Goal: Task Accomplishment & Management: Use online tool/utility

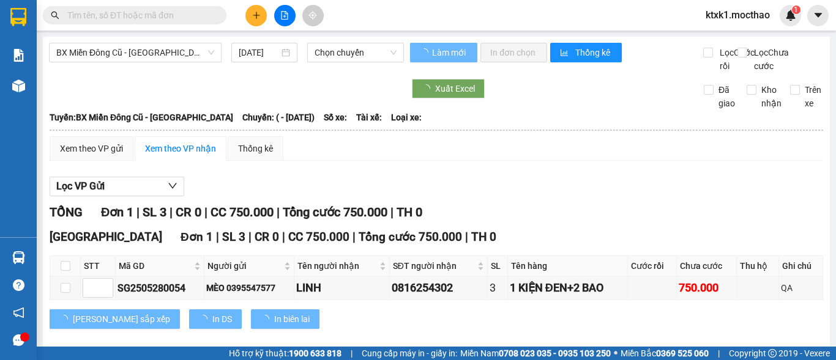
type input "[DATE]"
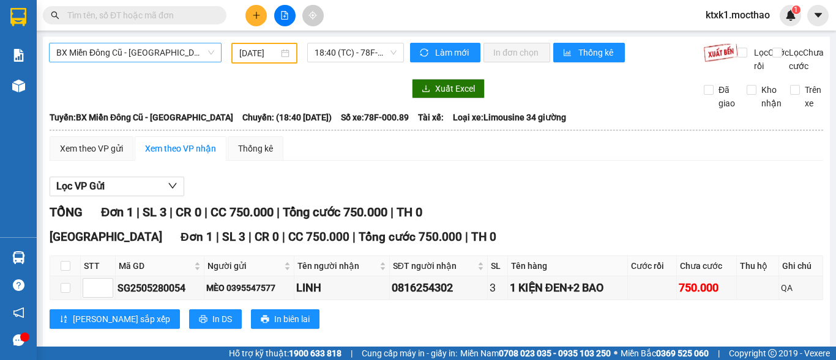
click at [135, 56] on span "BX Miền Đông Cũ - [GEOGRAPHIC_DATA]" at bounding box center [135, 52] width 158 height 18
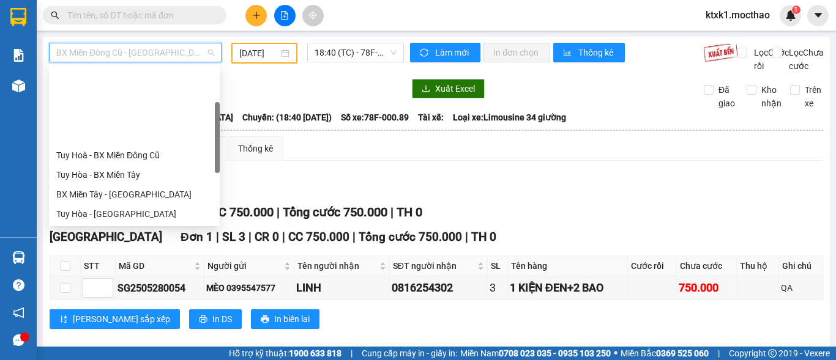
scroll to position [98, 0]
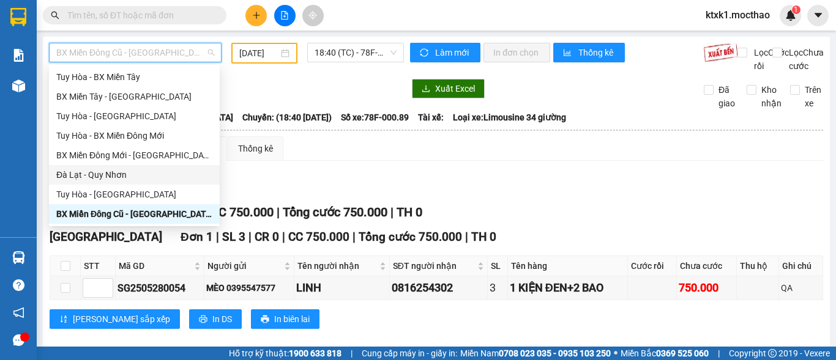
click at [92, 176] on div "Đà Lạt - Quy Nhơn" at bounding box center [134, 174] width 156 height 13
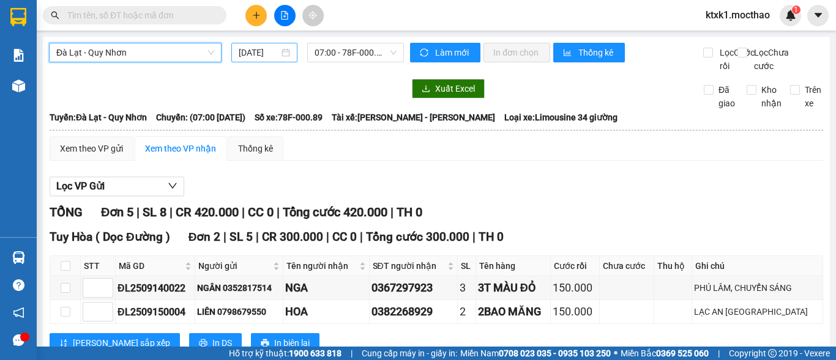
click at [260, 52] on input "[DATE]" at bounding box center [259, 52] width 40 height 13
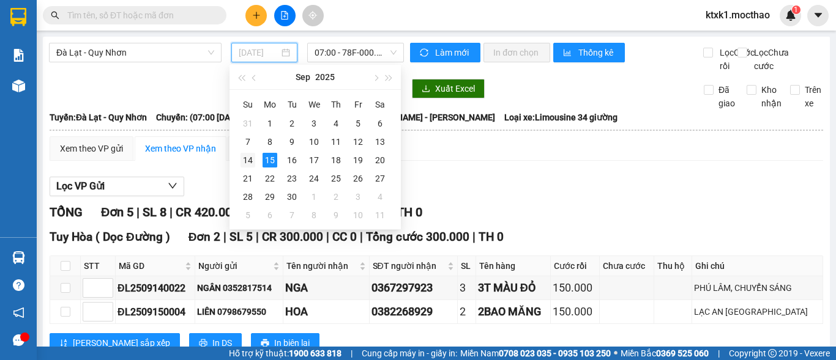
click at [248, 162] on div "14" at bounding box center [247, 160] width 15 height 15
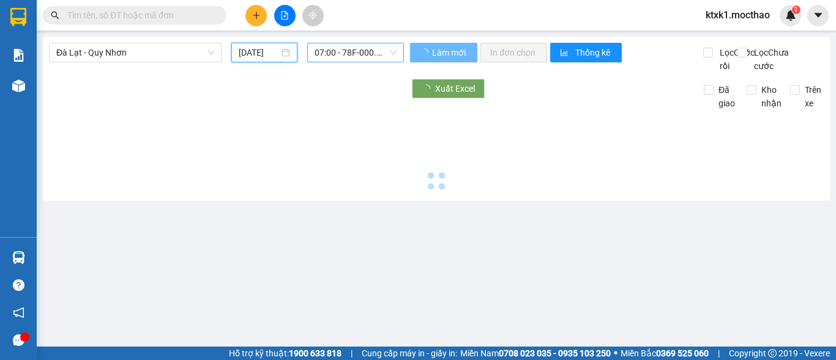
type input "[DATE]"
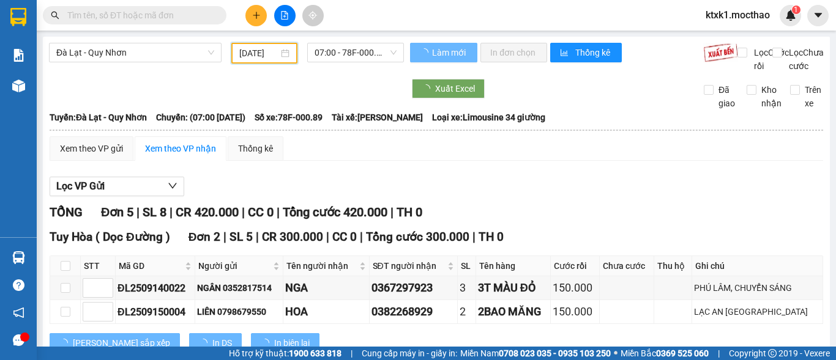
click at [339, 49] on span "07:00 - 78F-000.89" at bounding box center [355, 52] width 82 height 18
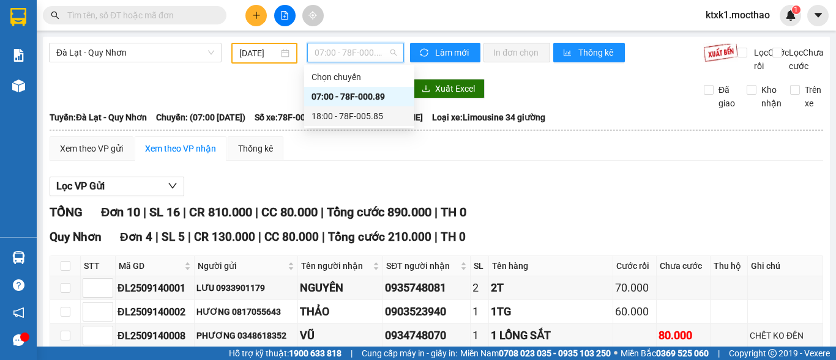
click at [369, 116] on div "18:00 - 78F-005.85" at bounding box center [358, 116] width 95 height 13
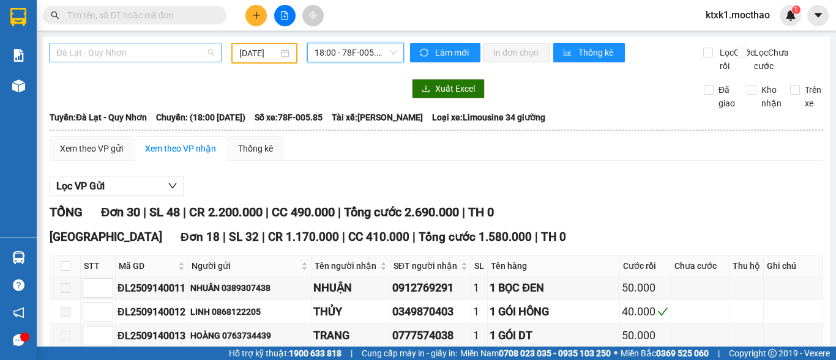
click at [141, 49] on span "Đà Lạt - Quy Nhơn" at bounding box center [135, 52] width 158 height 18
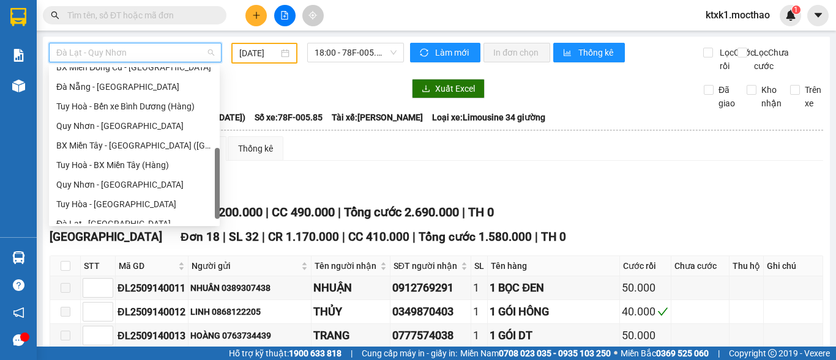
scroll to position [245, 0]
drag, startPoint x: 119, startPoint y: 131, endPoint x: 221, endPoint y: 84, distance: 113.1
click at [118, 131] on div "Quy Nhơn - [GEOGRAPHIC_DATA]" at bounding box center [134, 125] width 156 height 13
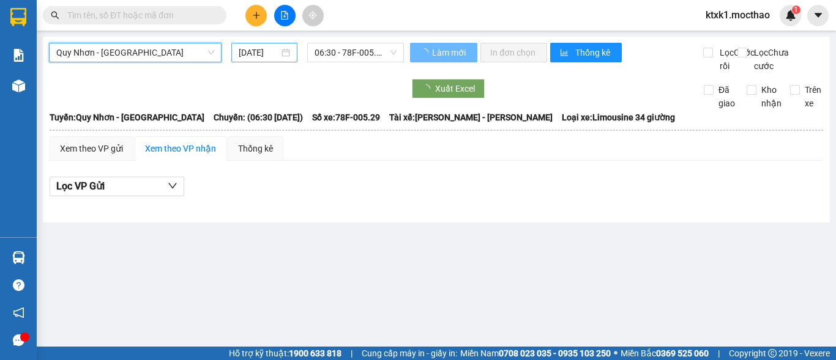
click at [252, 51] on input "[DATE]" at bounding box center [259, 52] width 40 height 13
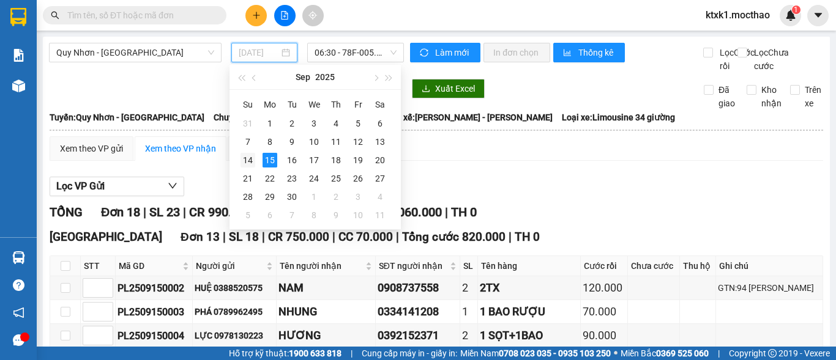
click at [248, 165] on div "14" at bounding box center [247, 160] width 15 height 15
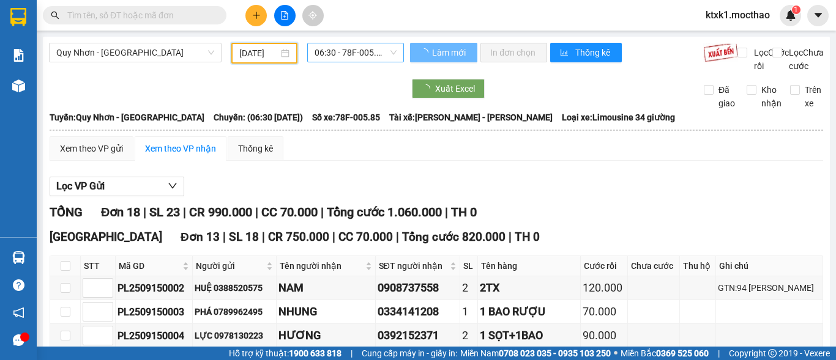
type input "[DATE]"
click at [368, 53] on span "06:30 - 78F-005.85" at bounding box center [355, 52] width 82 height 18
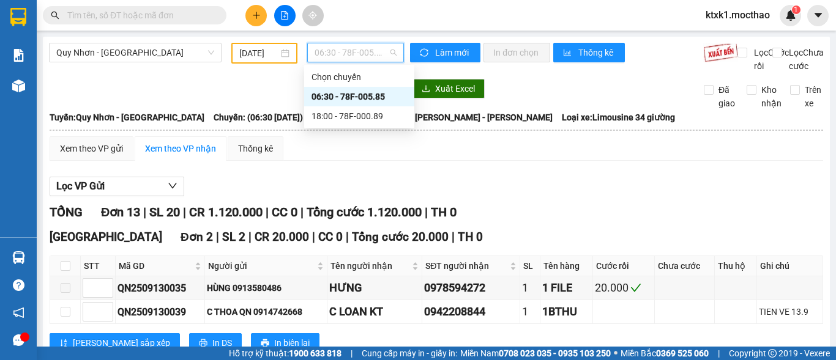
click at [355, 99] on div "06:30 - 78F-005.85" at bounding box center [358, 96] width 95 height 13
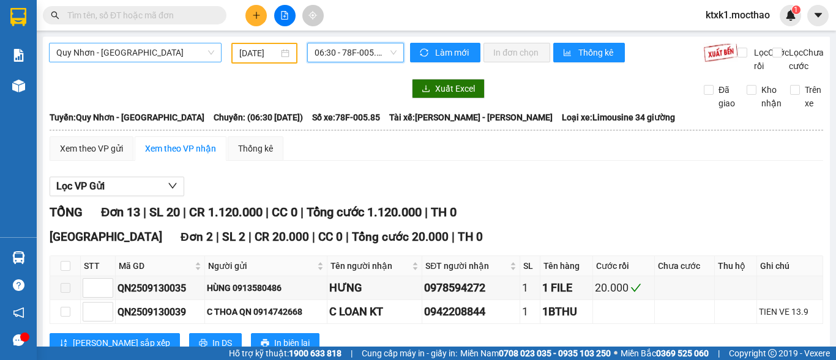
click at [143, 54] on span "Quy Nhơn - [GEOGRAPHIC_DATA]" at bounding box center [135, 52] width 158 height 18
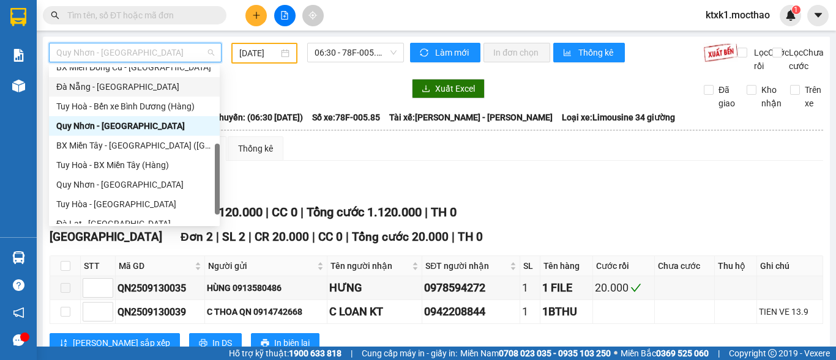
click at [111, 92] on div "Đà Nẵng - [GEOGRAPHIC_DATA]" at bounding box center [134, 86] width 156 height 13
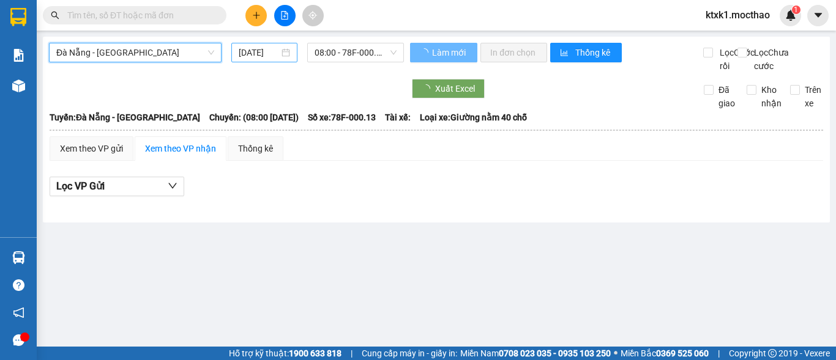
click at [255, 51] on input "[DATE]" at bounding box center [259, 52] width 40 height 13
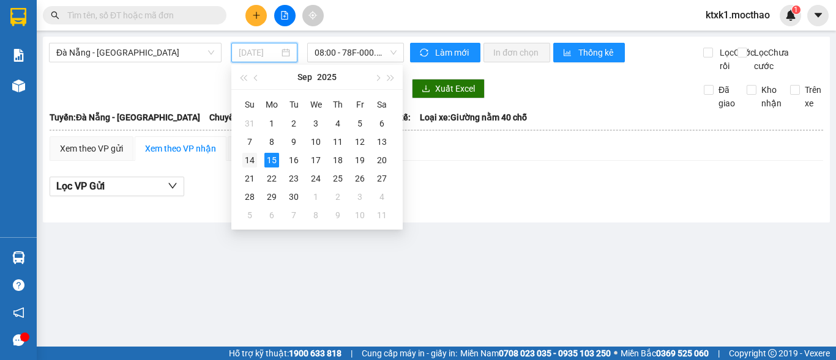
click at [250, 158] on div "14" at bounding box center [249, 160] width 15 height 15
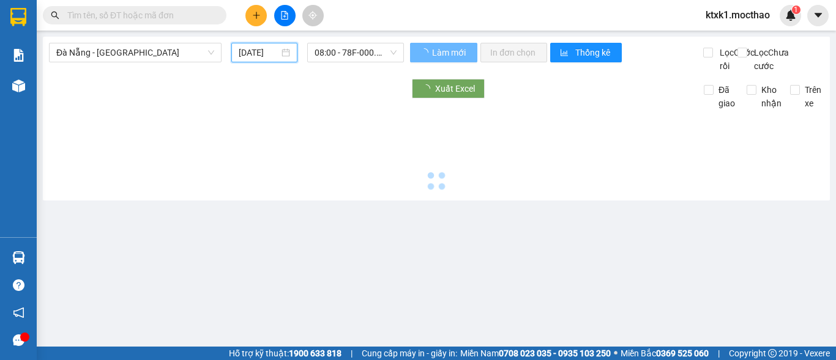
type input "[DATE]"
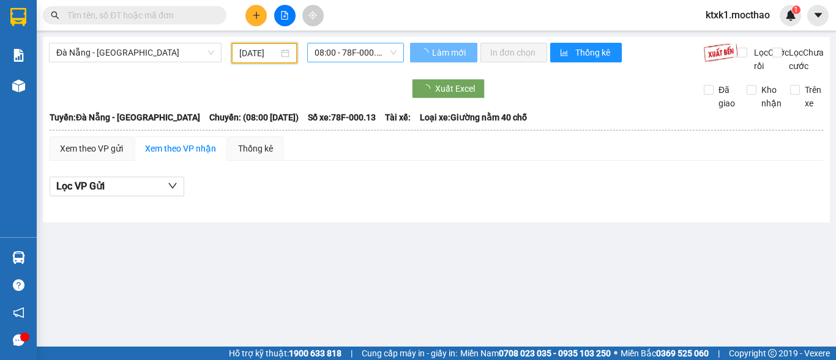
click at [343, 50] on span "08:00 - 78F-000.13" at bounding box center [355, 52] width 82 height 18
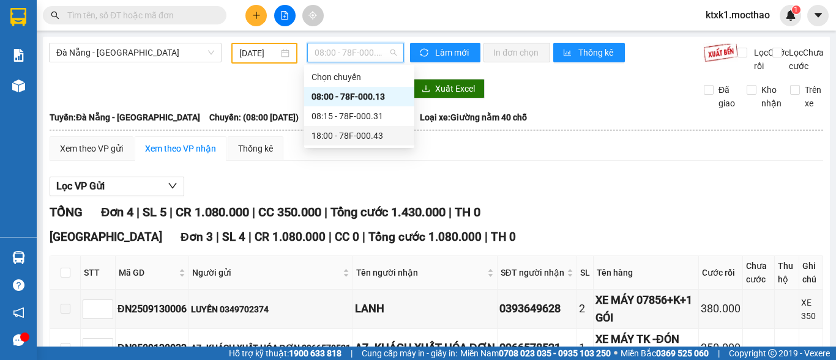
click at [371, 137] on div "18:00 - 78F-000.43" at bounding box center [358, 135] width 95 height 13
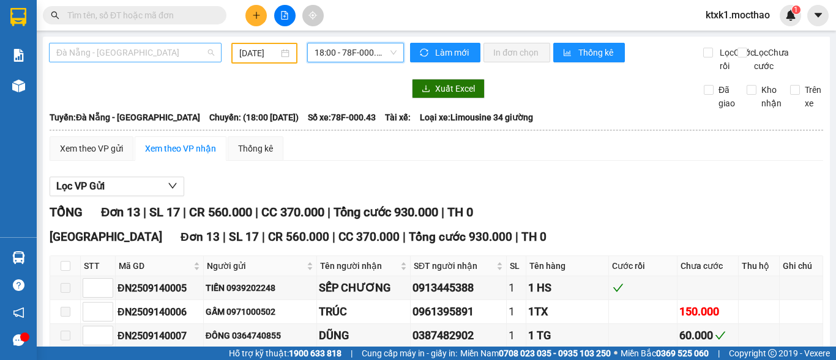
click at [147, 48] on span "Đà Nẵng - [GEOGRAPHIC_DATA]" at bounding box center [135, 52] width 158 height 18
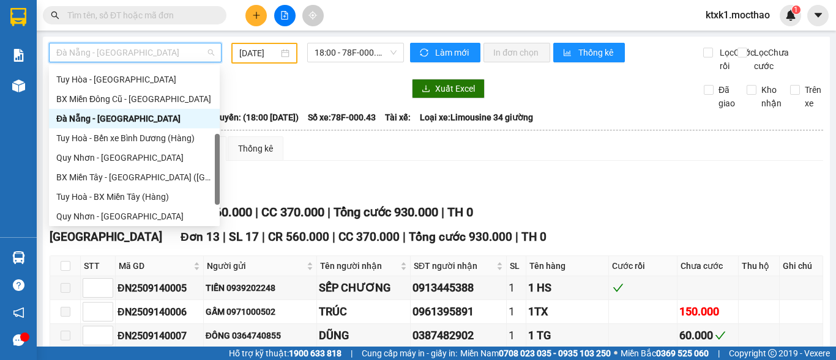
scroll to position [91, 0]
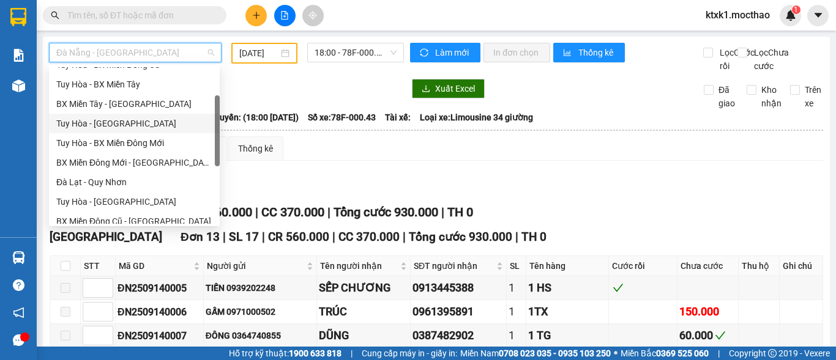
click at [101, 119] on div "Tuy Hòa - [GEOGRAPHIC_DATA]" at bounding box center [134, 123] width 156 height 13
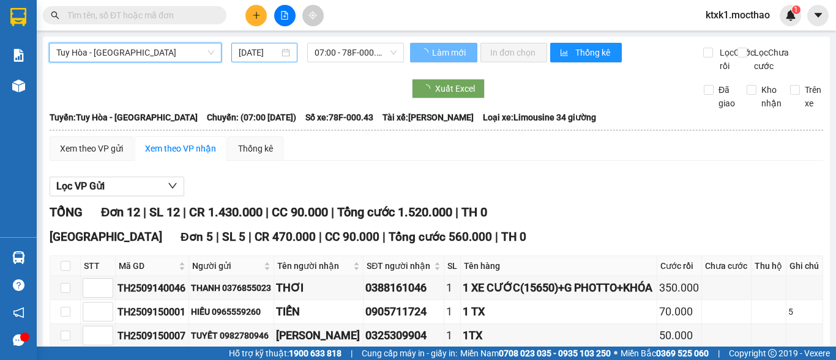
click at [260, 49] on input "[DATE]" at bounding box center [259, 52] width 40 height 13
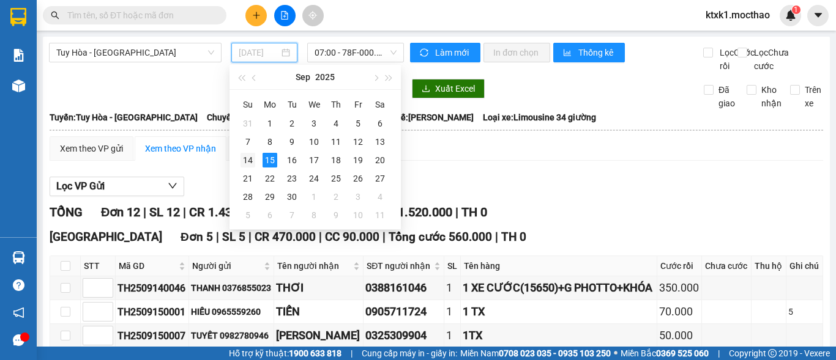
click at [247, 159] on div "14" at bounding box center [247, 160] width 15 height 15
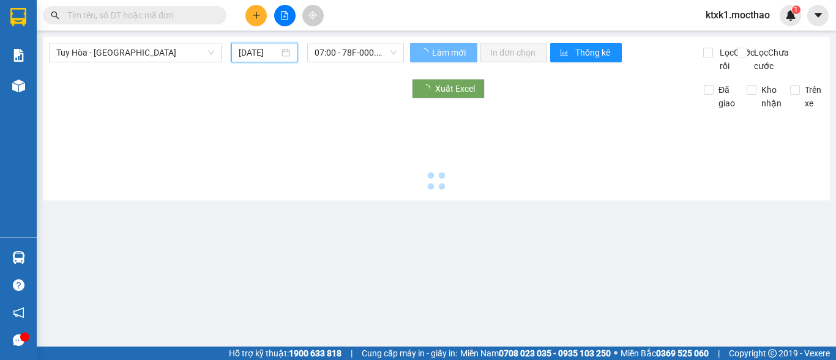
type input "[DATE]"
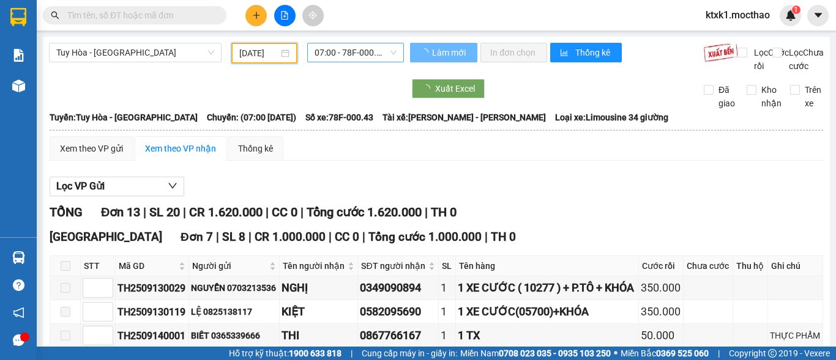
click at [348, 50] on span "07:00 - 78F-000.43" at bounding box center [355, 52] width 82 height 18
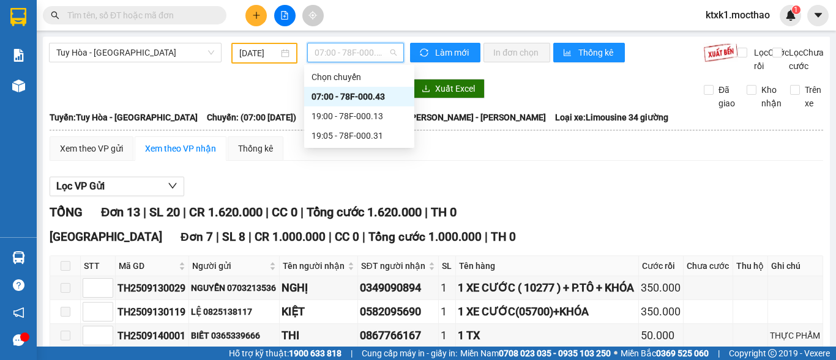
click at [368, 99] on div "07:00 - 78F-000.43" at bounding box center [358, 96] width 95 height 13
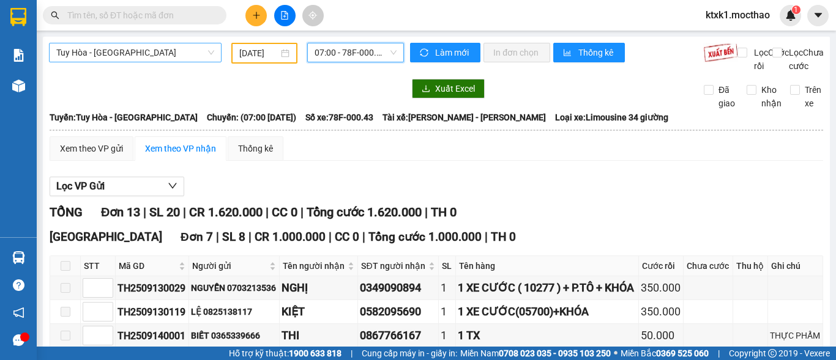
click at [146, 51] on span "Tuy Hòa - [GEOGRAPHIC_DATA]" at bounding box center [135, 52] width 158 height 18
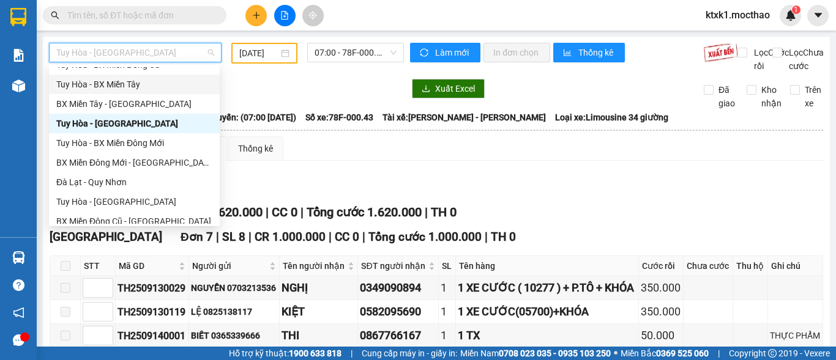
click at [124, 91] on div "Tuy Hòa - BX Miền Tây" at bounding box center [134, 84] width 156 height 13
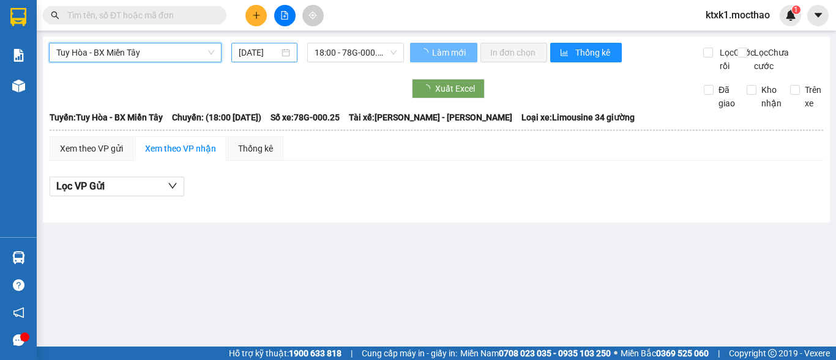
click at [258, 53] on input "[DATE]" at bounding box center [259, 52] width 40 height 13
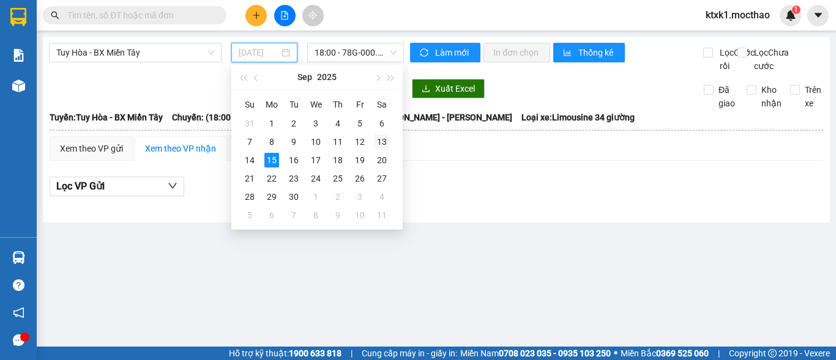
drag, startPoint x: 381, startPoint y: 141, endPoint x: 332, endPoint y: 61, distance: 94.8
click at [381, 141] on div "13" at bounding box center [381, 142] width 15 height 15
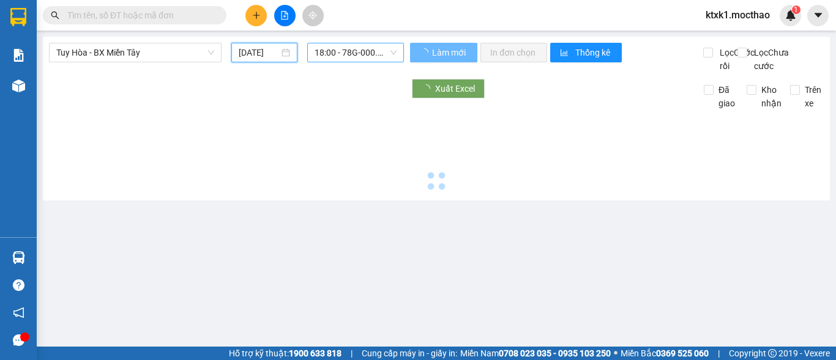
type input "[DATE]"
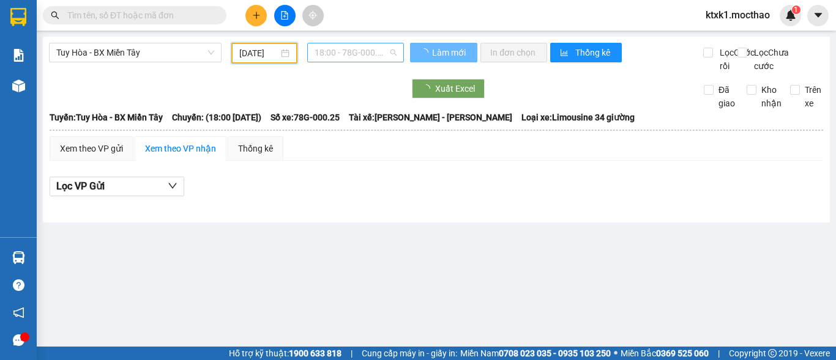
click at [330, 47] on span "18:00 - 78G-000.25" at bounding box center [355, 52] width 82 height 18
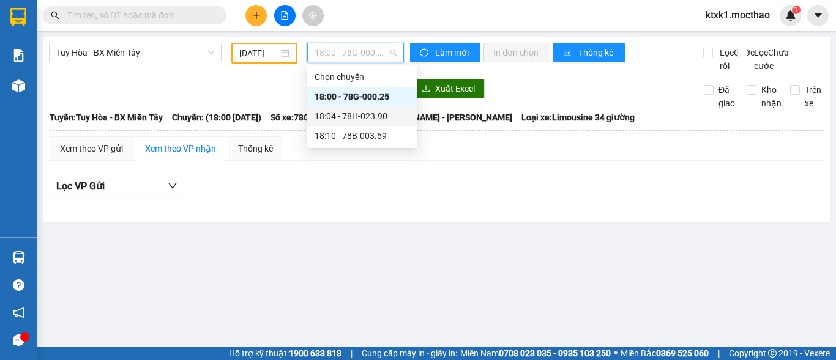
click at [356, 119] on div "18:04 - 78H-023.90" at bounding box center [361, 116] width 95 height 13
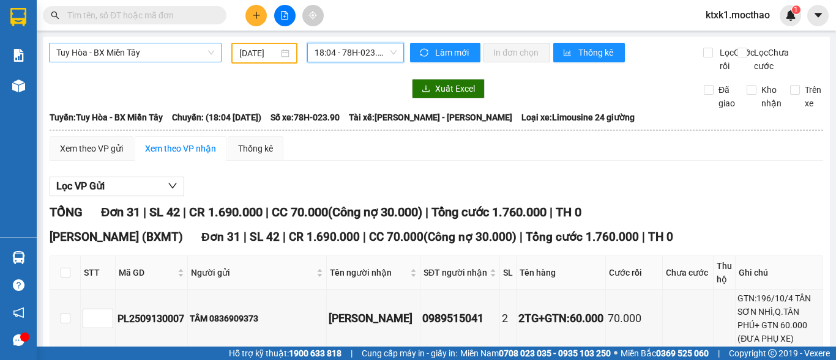
click at [182, 56] on span "Tuy Hòa - BX Miền Tây" at bounding box center [135, 52] width 158 height 18
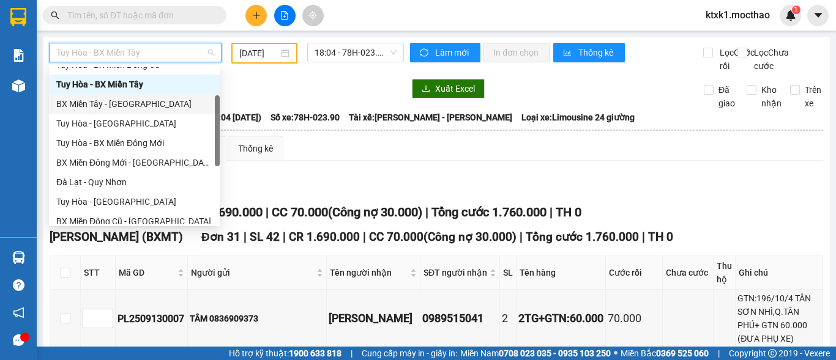
click at [116, 100] on div "BX Miền Tây - [GEOGRAPHIC_DATA]" at bounding box center [134, 103] width 156 height 13
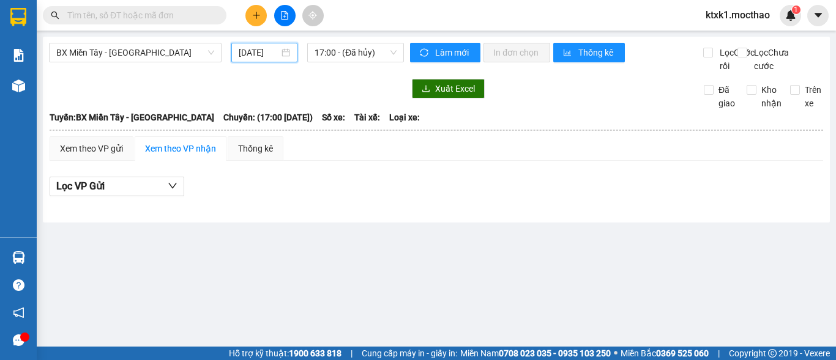
click at [244, 51] on input "[DATE]" at bounding box center [259, 52] width 40 height 13
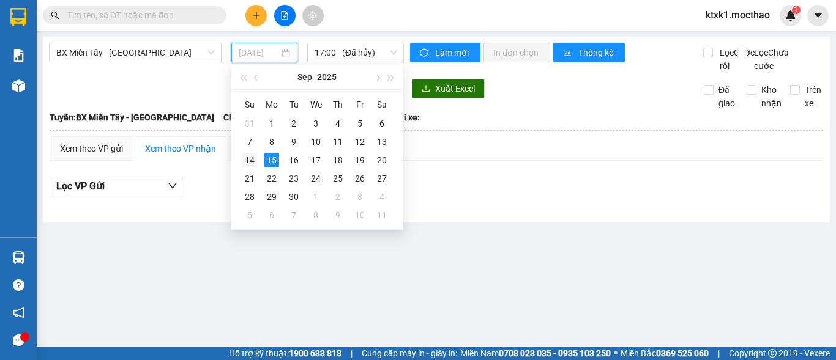
click at [254, 160] on div "14" at bounding box center [249, 160] width 15 height 15
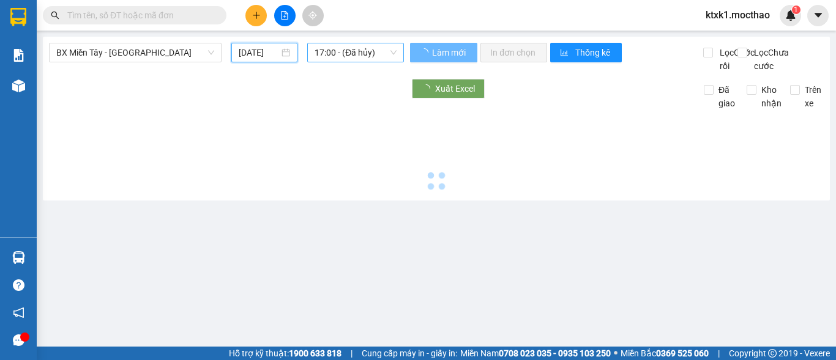
type input "[DATE]"
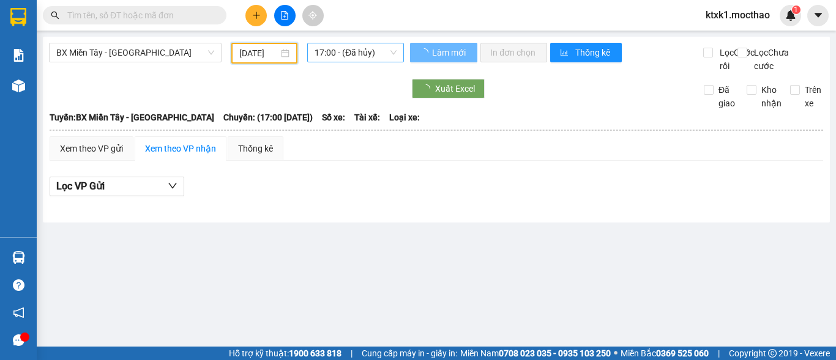
click at [329, 54] on span "17:00 - (Đã hủy)" at bounding box center [355, 52] width 82 height 18
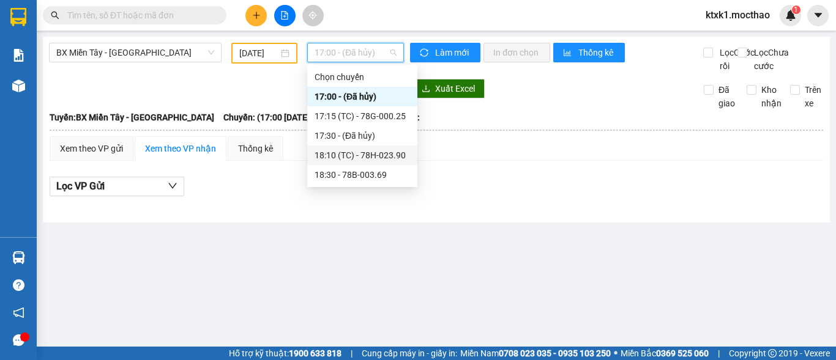
click at [373, 154] on div "18:10 (TC) - 78H-023.90" at bounding box center [361, 155] width 95 height 13
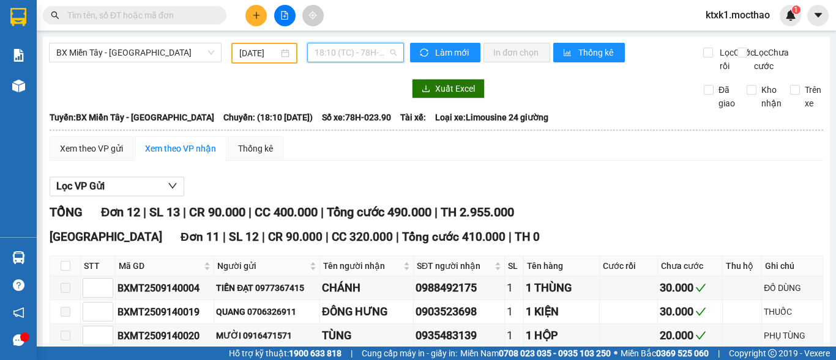
click at [344, 55] on span "18:10 (TC) - 78H-023.90" at bounding box center [355, 52] width 82 height 18
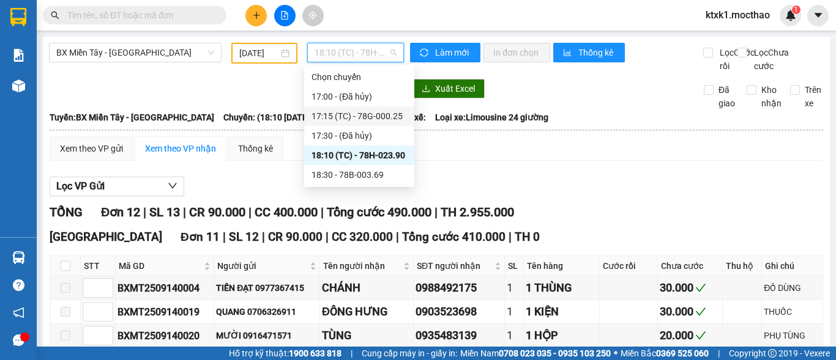
click at [376, 117] on div "17:15 (TC) - 78G-000.25" at bounding box center [358, 116] width 95 height 13
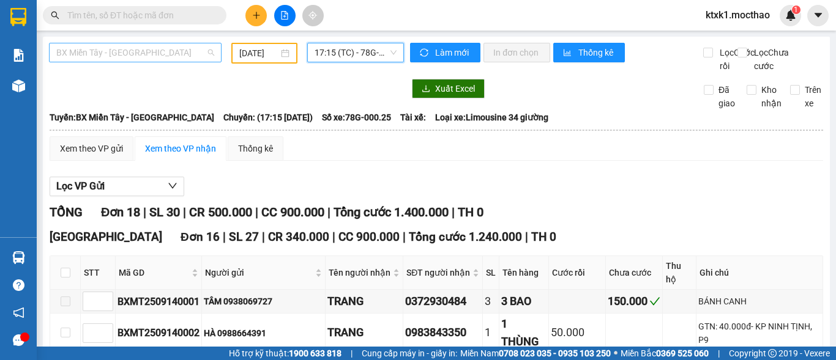
click at [127, 50] on span "BX Miền Tây - [GEOGRAPHIC_DATA]" at bounding box center [135, 52] width 158 height 18
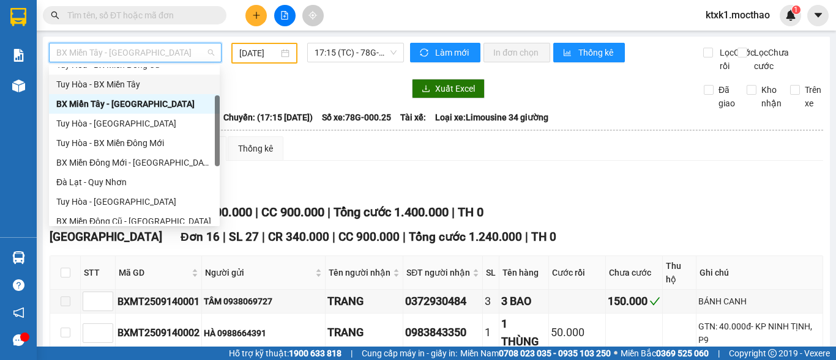
click at [115, 89] on div "Tuy Hòa - BX Miền Tây" at bounding box center [134, 84] width 156 height 13
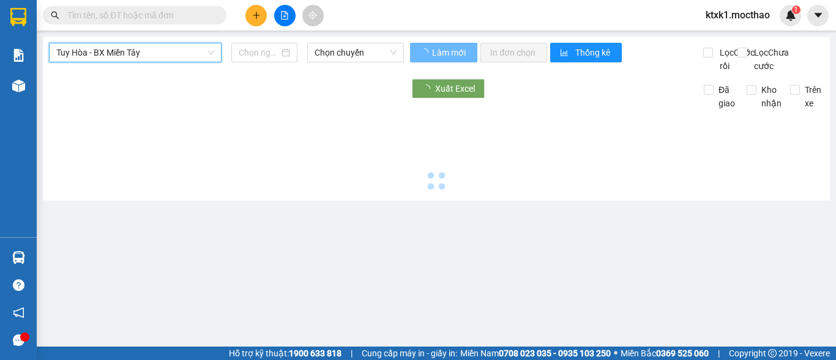
click at [260, 48] on input at bounding box center [259, 52] width 40 height 13
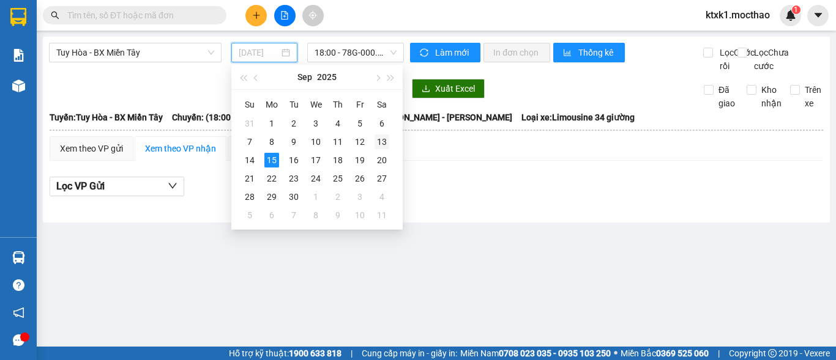
click at [384, 140] on div "13" at bounding box center [381, 142] width 15 height 15
type input "[DATE]"
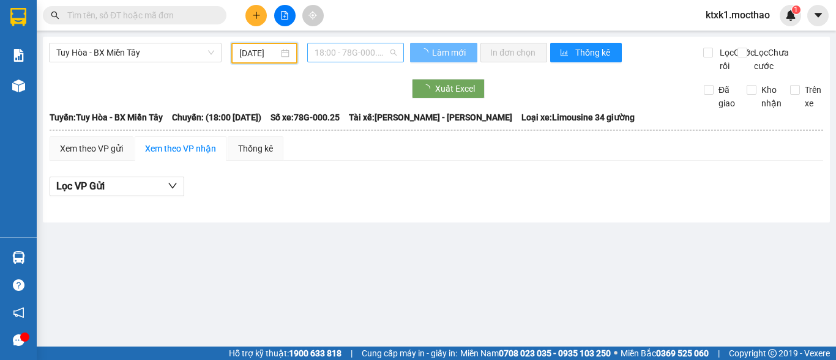
click at [350, 48] on span "18:00 - 78G-000.25" at bounding box center [355, 52] width 82 height 18
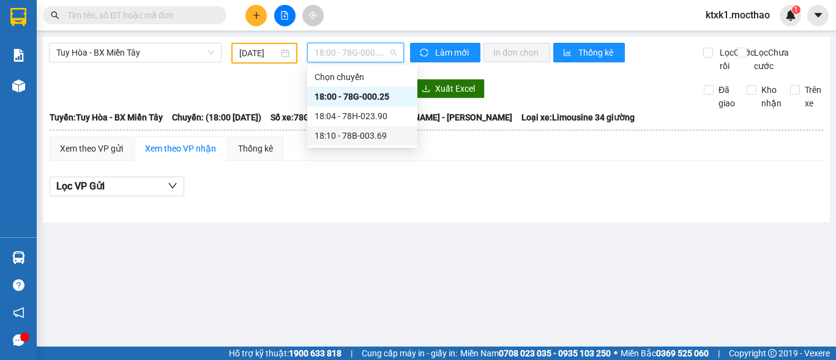
click at [365, 137] on div "18:10 - 78B-003.69" at bounding box center [361, 135] width 95 height 13
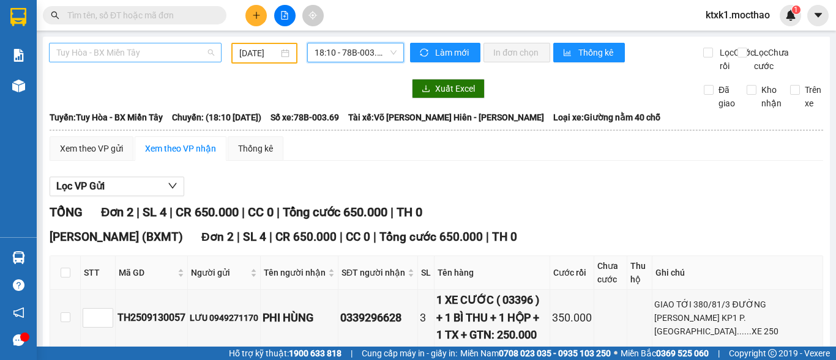
click at [125, 51] on span "Tuy Hòa - BX Miền Tây" at bounding box center [135, 52] width 158 height 18
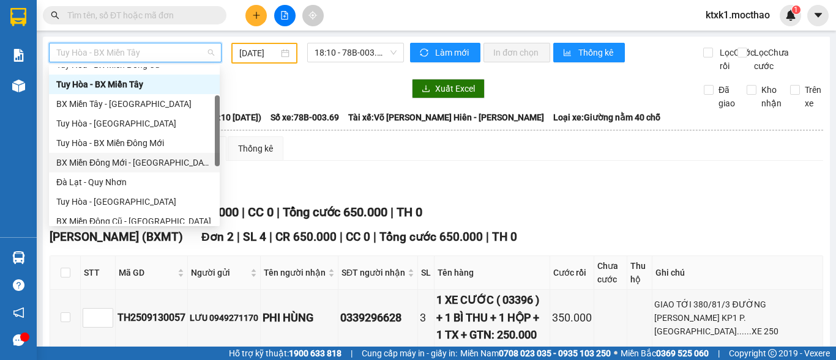
click at [136, 166] on div "BX Miền Đông Mới - [GEOGRAPHIC_DATA]" at bounding box center [134, 162] width 156 height 13
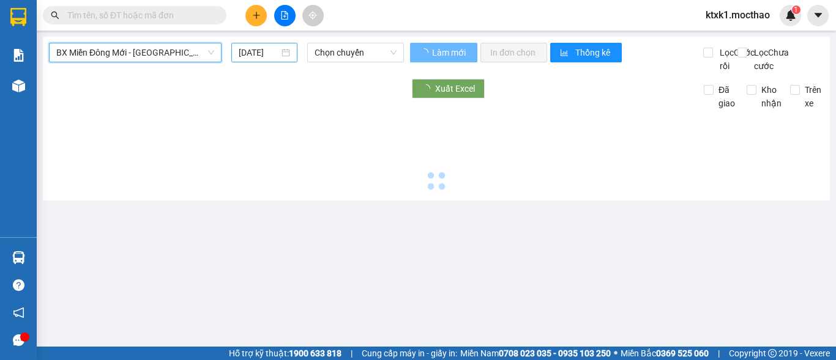
click at [255, 51] on input "[DATE]" at bounding box center [259, 52] width 40 height 13
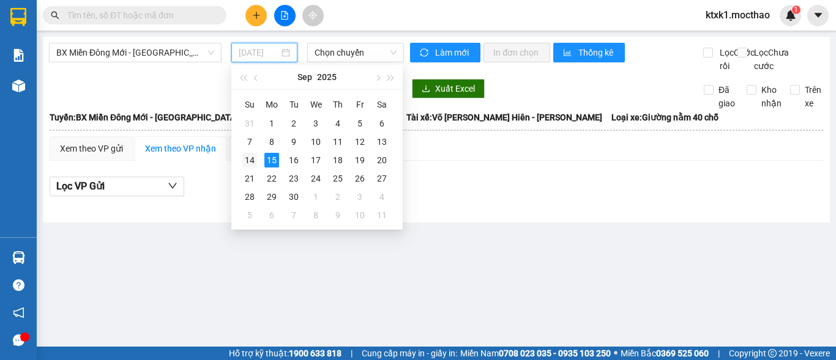
click at [250, 160] on div "14" at bounding box center [249, 160] width 15 height 15
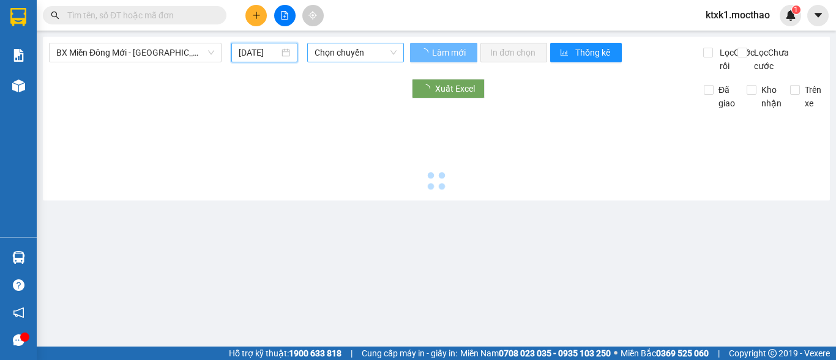
type input "[DATE]"
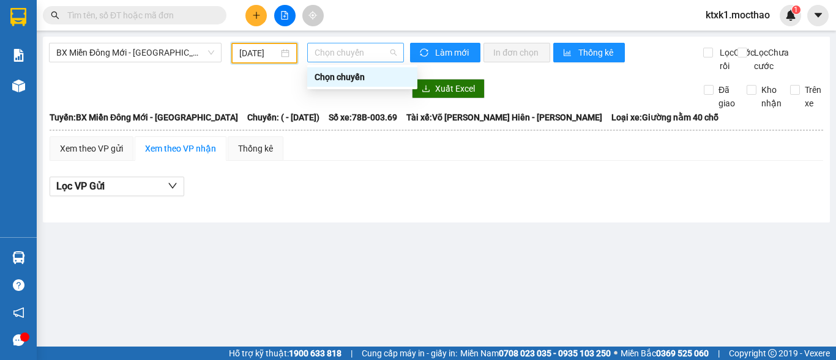
click at [335, 56] on span "Chọn chuyến" at bounding box center [355, 52] width 82 height 18
click at [355, 49] on span "Chọn chuyến" at bounding box center [355, 52] width 82 height 18
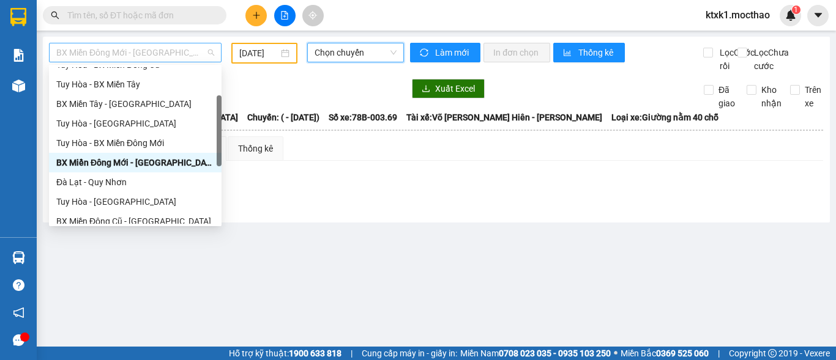
drag, startPoint x: 144, startPoint y: 48, endPoint x: 189, endPoint y: 166, distance: 126.5
click at [144, 48] on span "BX Miền Đông Mới - [GEOGRAPHIC_DATA]" at bounding box center [135, 52] width 158 height 18
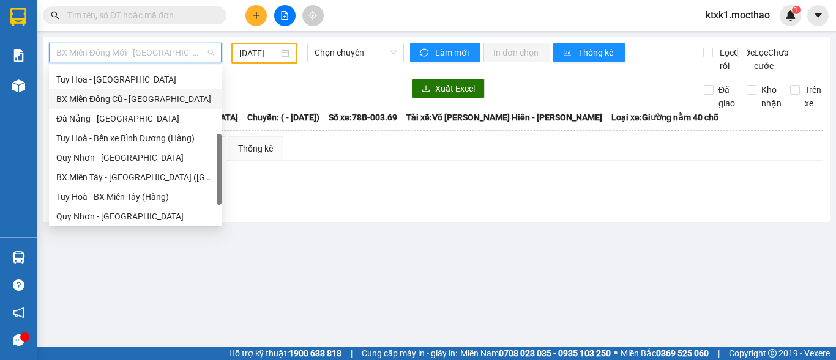
drag, startPoint x: 147, startPoint y: 99, endPoint x: 259, endPoint y: 61, distance: 119.0
click at [155, 99] on div "BX Miền Đông Cũ - [GEOGRAPHIC_DATA]" at bounding box center [135, 98] width 158 height 13
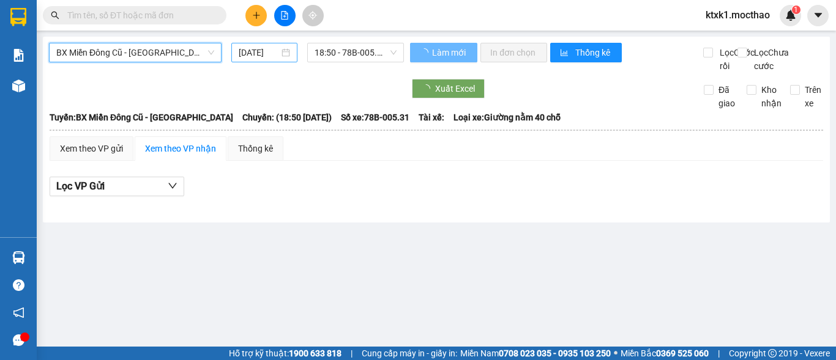
click at [267, 51] on input "[DATE]" at bounding box center [259, 52] width 40 height 13
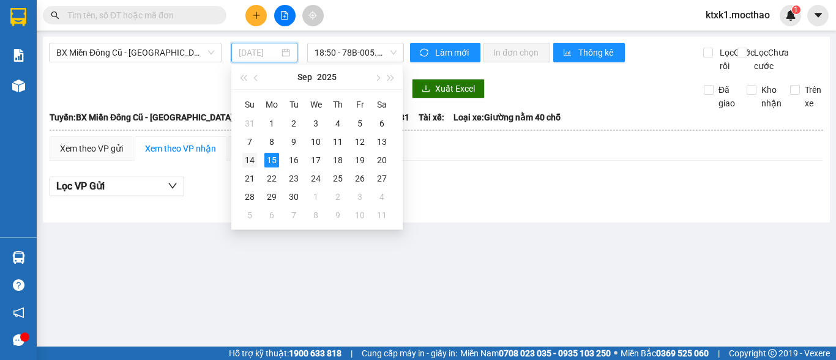
click at [251, 160] on div "14" at bounding box center [249, 160] width 15 height 15
type input "[DATE]"
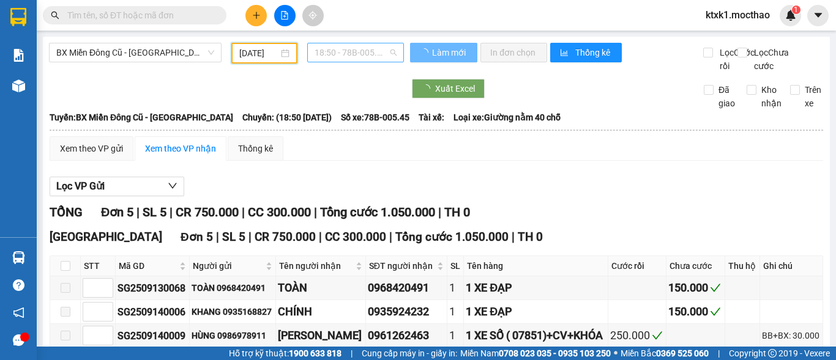
click at [341, 53] on span "18:50 - 78B-005.45" at bounding box center [355, 52] width 82 height 18
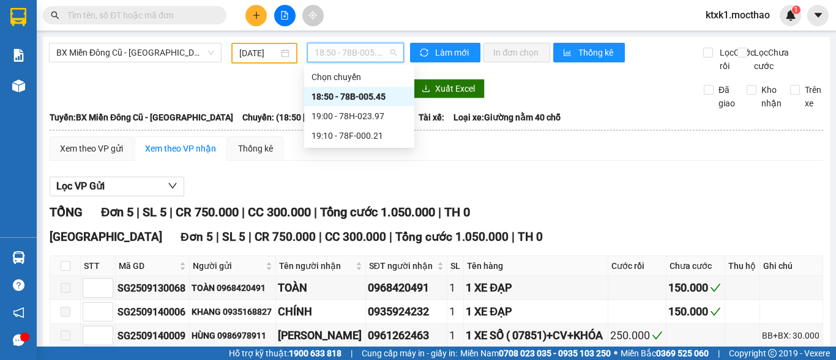
click at [371, 94] on div "18:50 - 78B-005.45" at bounding box center [358, 96] width 95 height 13
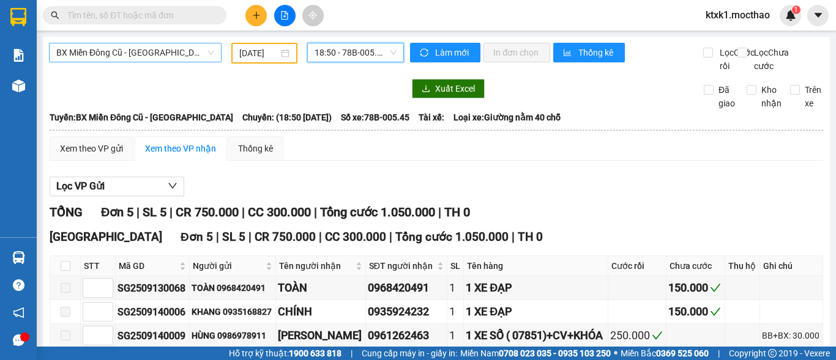
click at [139, 53] on span "BX Miền Đông Cũ - [GEOGRAPHIC_DATA]" at bounding box center [135, 52] width 158 height 18
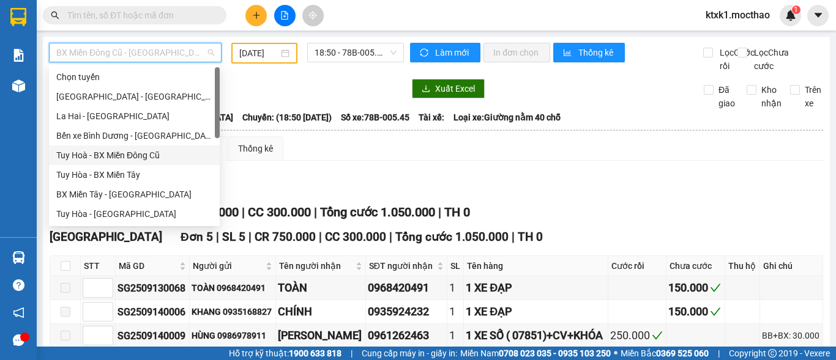
click at [155, 154] on div "Tuy Hoà - BX Miền Đông Cũ" at bounding box center [134, 155] width 156 height 13
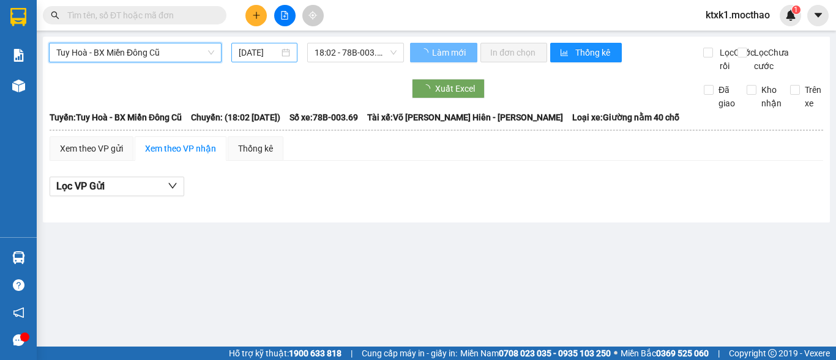
click at [264, 52] on input "[DATE]" at bounding box center [259, 52] width 40 height 13
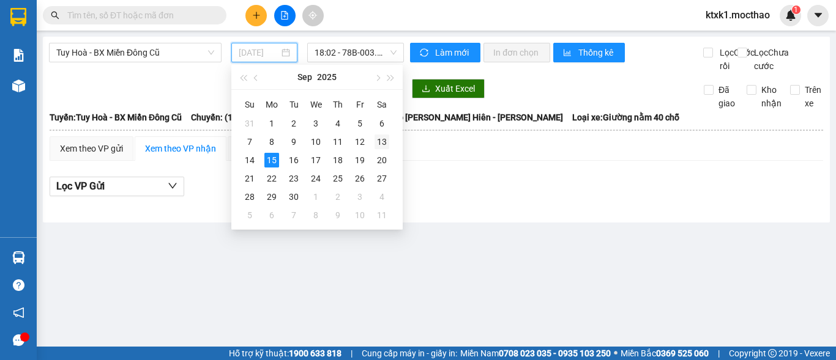
click at [387, 143] on div "13" at bounding box center [381, 142] width 15 height 15
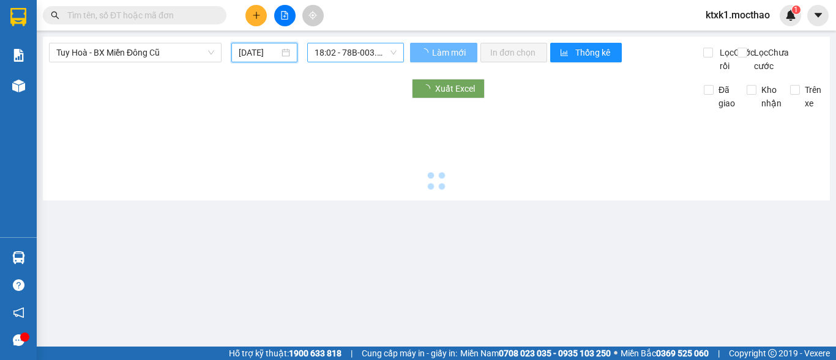
type input "[DATE]"
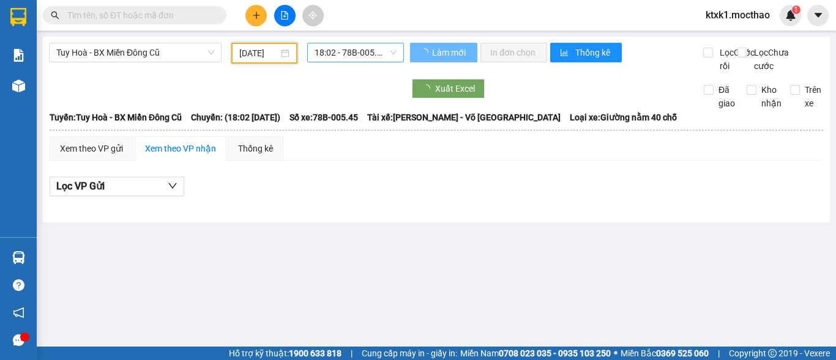
click at [365, 49] on span "18:02 - 78B-005.45" at bounding box center [355, 52] width 82 height 18
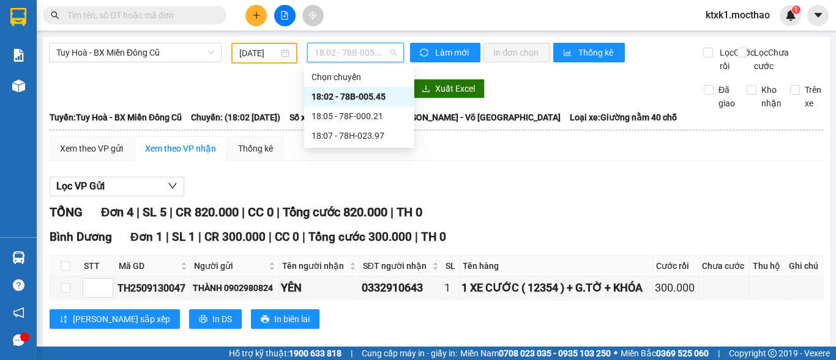
click at [380, 101] on div "18:02 - 78B-005.45" at bounding box center [358, 96] width 95 height 13
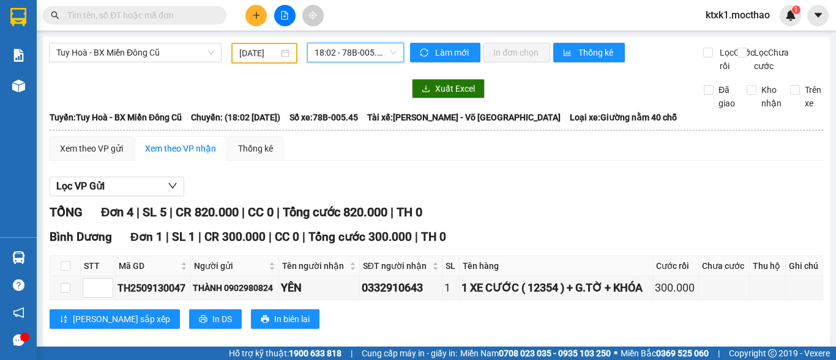
click at [377, 50] on span "18:02 - 78B-005.45" at bounding box center [355, 52] width 82 height 18
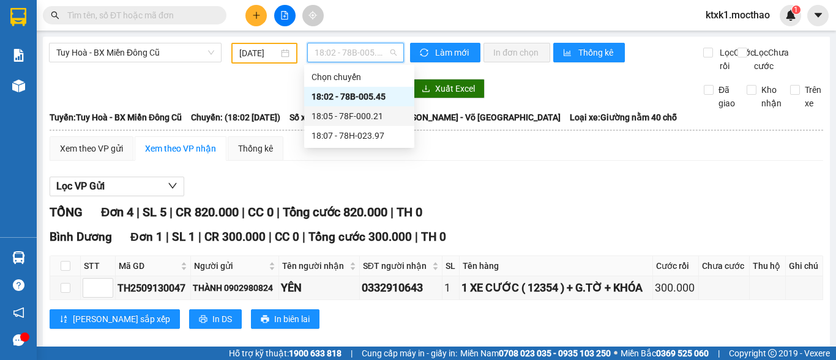
click at [374, 120] on div "18:05 - 78F-000.21" at bounding box center [358, 116] width 95 height 13
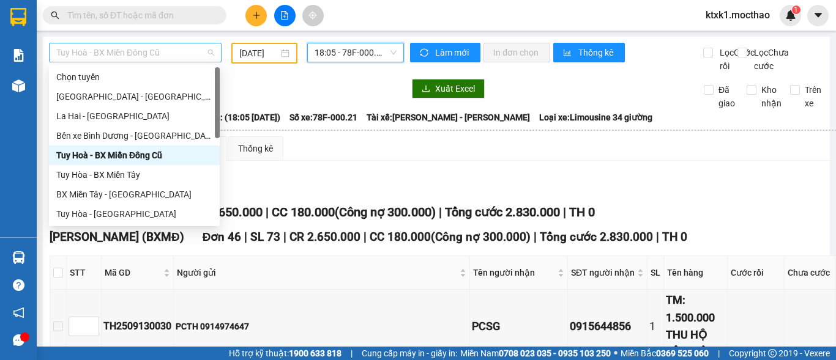
click at [157, 50] on span "Tuy Hoà - BX Miền Đông Cũ" at bounding box center [135, 52] width 158 height 18
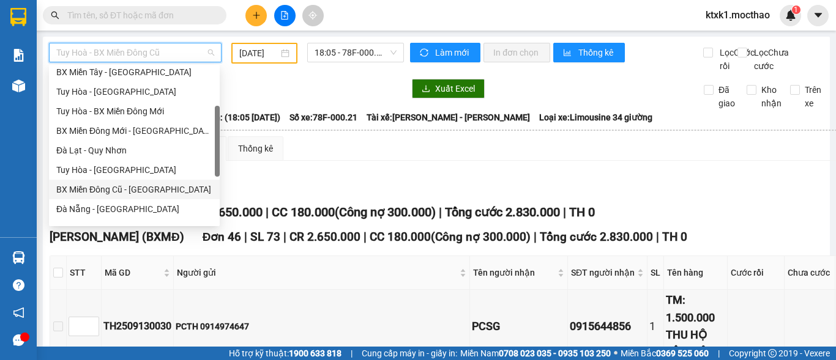
click at [136, 188] on div "BX Miền Đông Cũ - [GEOGRAPHIC_DATA]" at bounding box center [134, 189] width 156 height 13
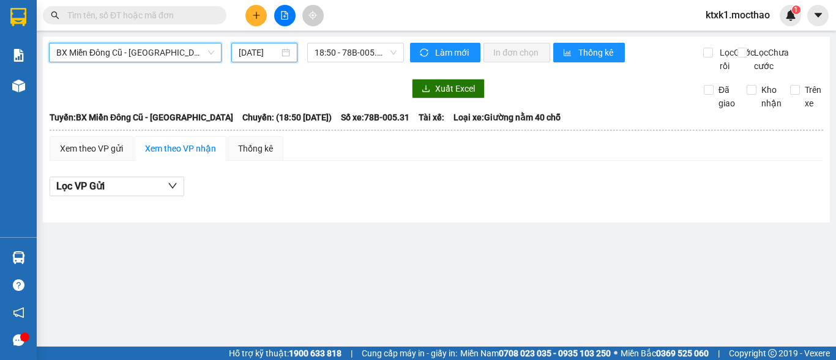
click at [259, 54] on input "[DATE]" at bounding box center [259, 52] width 40 height 13
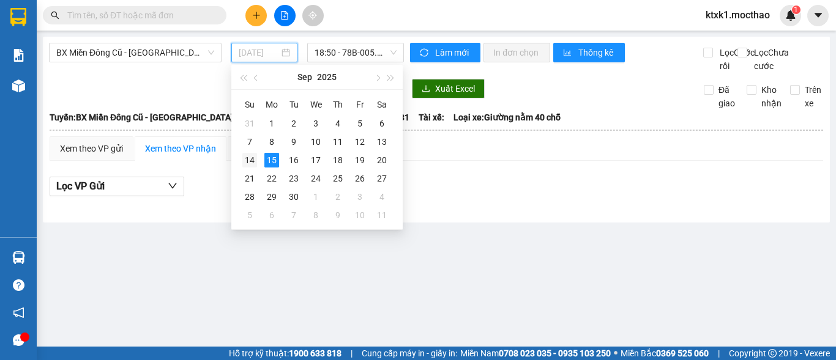
click at [251, 163] on div "14" at bounding box center [249, 160] width 15 height 15
type input "[DATE]"
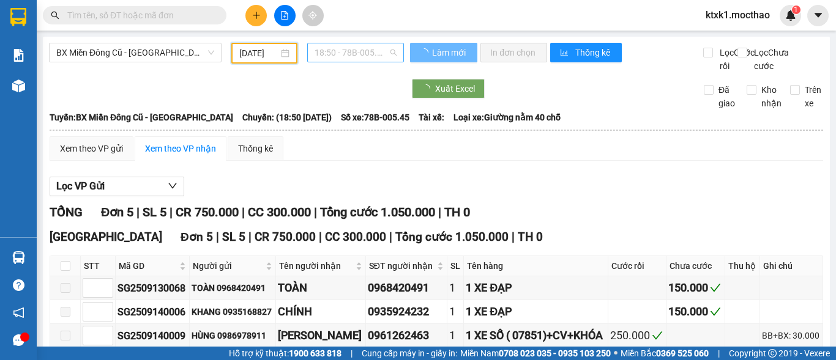
click at [332, 53] on span "18:50 - 78B-005.45" at bounding box center [355, 52] width 82 height 18
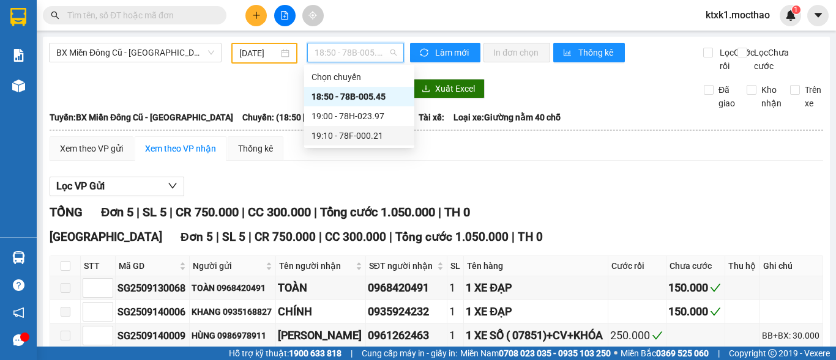
click at [363, 138] on div "19:10 - 78F-000.21" at bounding box center [358, 135] width 95 height 13
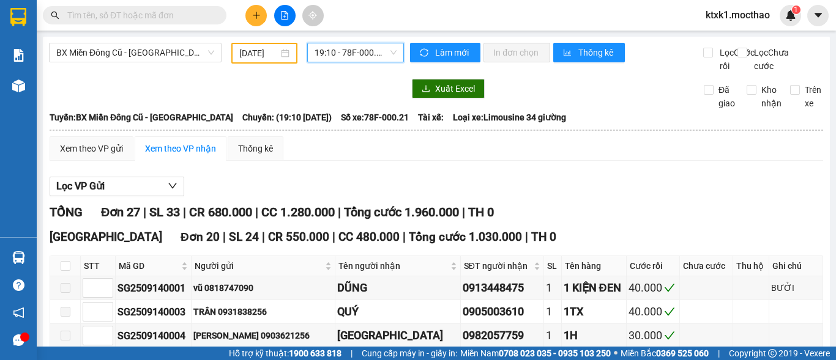
click at [348, 54] on span "19:10 - 78F-000.21" at bounding box center [355, 52] width 82 height 18
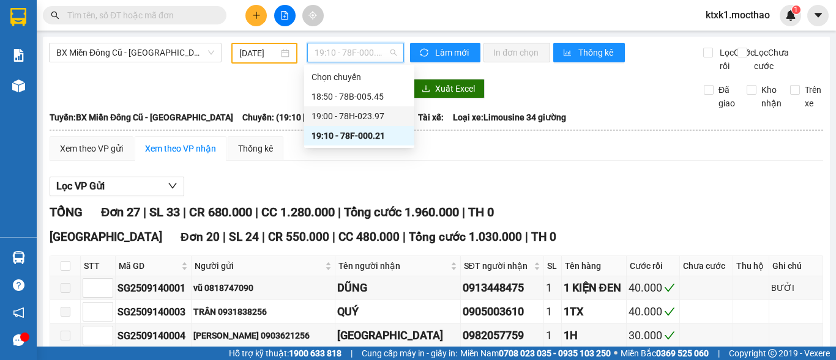
click at [372, 117] on div "19:00 - 78H-023.97" at bounding box center [358, 116] width 95 height 13
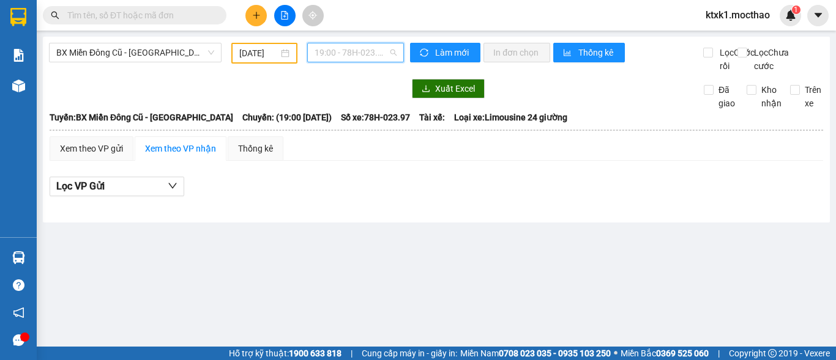
click at [334, 55] on span "19:00 - 78H-023.97" at bounding box center [355, 52] width 82 height 18
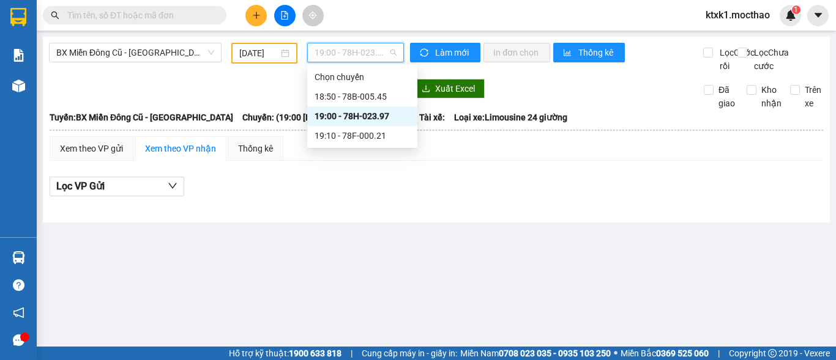
click at [356, 120] on div "19:00 - 78H-023.97" at bounding box center [361, 116] width 95 height 13
click at [374, 51] on span "19:00 - 78H-023.97" at bounding box center [355, 52] width 82 height 18
click at [375, 113] on div "19:00 - 78H-023.97" at bounding box center [361, 116] width 95 height 13
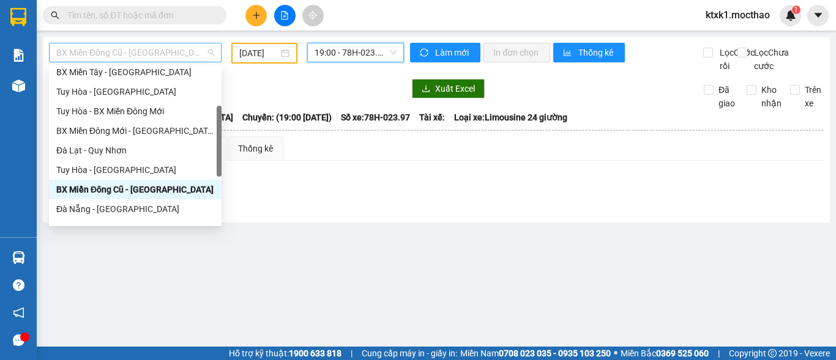
click at [144, 52] on span "BX Miền Đông Cũ - [GEOGRAPHIC_DATA]" at bounding box center [135, 52] width 158 height 18
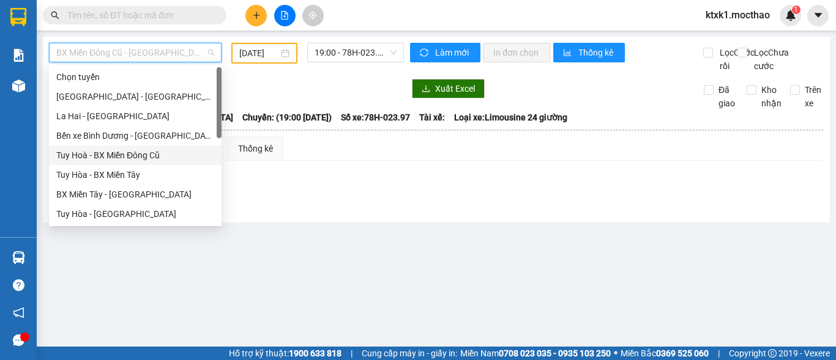
click at [149, 158] on div "Tuy Hoà - BX Miền Đông Cũ" at bounding box center [135, 155] width 158 height 13
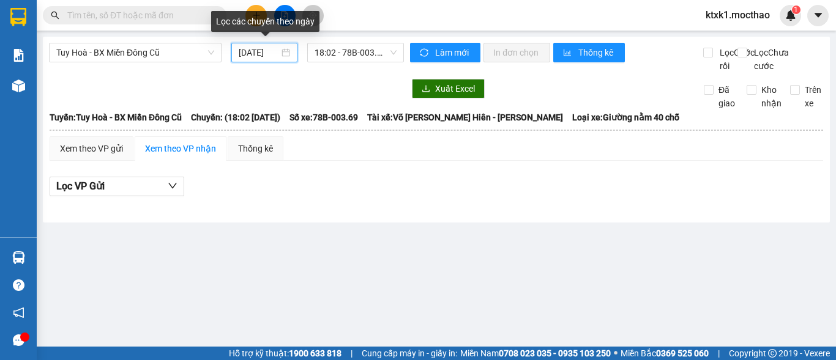
drag, startPoint x: 259, startPoint y: 50, endPoint x: 266, endPoint y: 69, distance: 20.3
click at [258, 55] on input "[DATE]" at bounding box center [259, 52] width 40 height 13
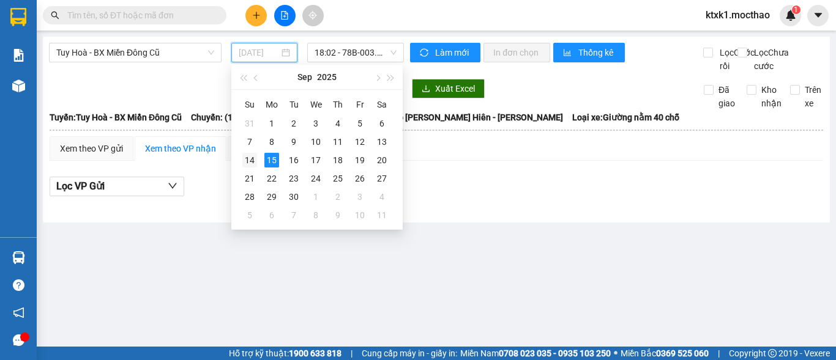
click at [250, 162] on div "14" at bounding box center [249, 160] width 15 height 15
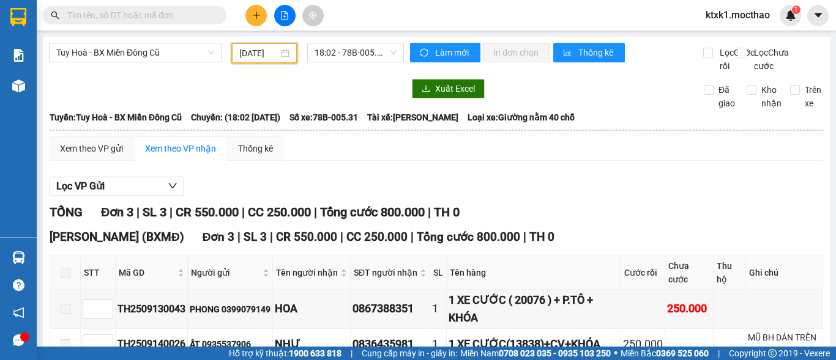
click at [244, 48] on input "[DATE]" at bounding box center [258, 53] width 39 height 13
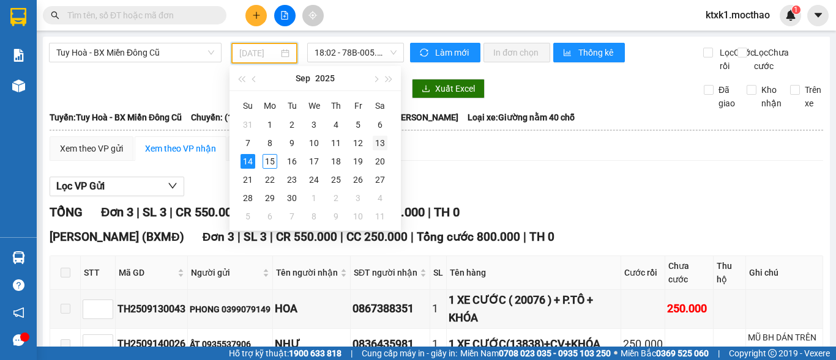
click at [381, 141] on div "13" at bounding box center [380, 143] width 15 height 15
type input "[DATE]"
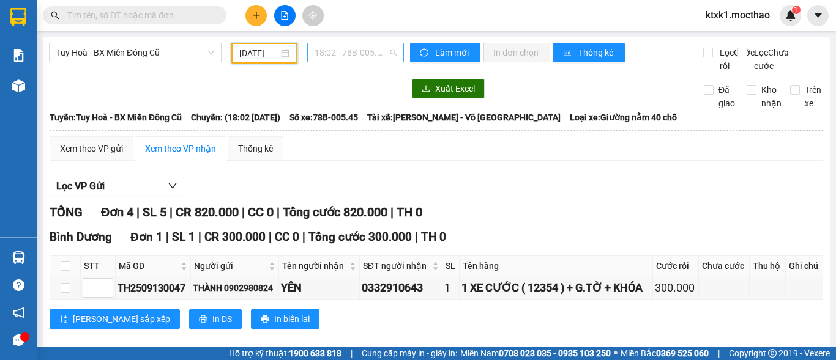
click at [337, 52] on span "18:02 - 78B-005.45" at bounding box center [355, 52] width 82 height 18
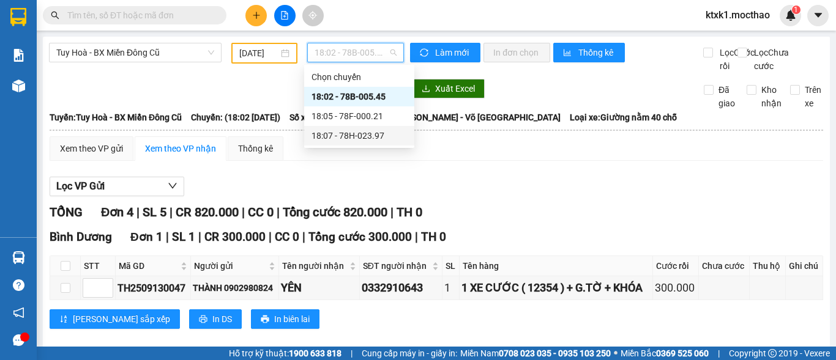
click at [359, 135] on div "18:07 - 78H-023.97" at bounding box center [358, 135] width 95 height 13
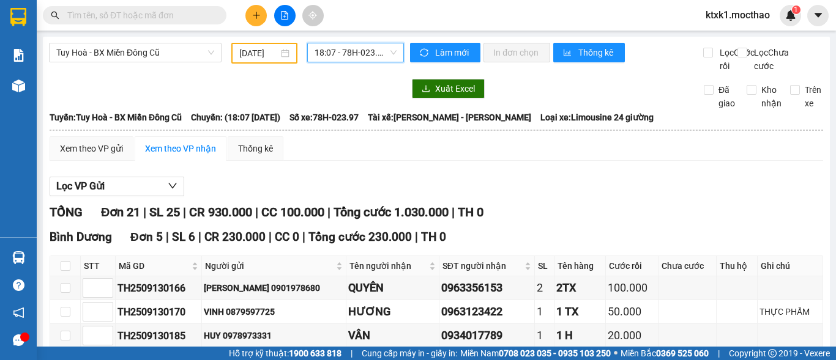
click at [343, 53] on span "18:07 - 78H-023.97" at bounding box center [355, 52] width 82 height 18
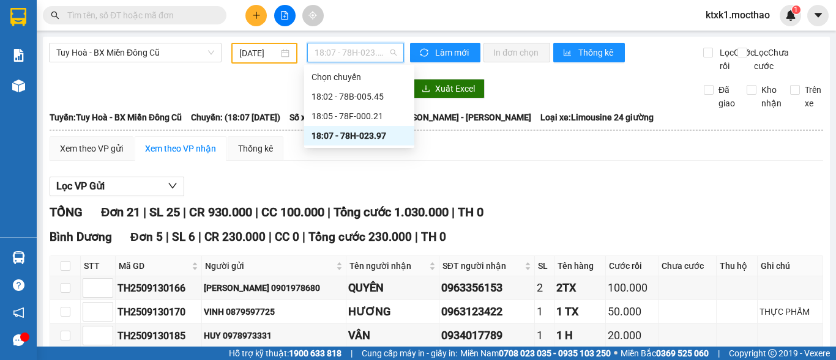
click at [365, 133] on div "18:07 - 78H-023.97" at bounding box center [358, 135] width 95 height 13
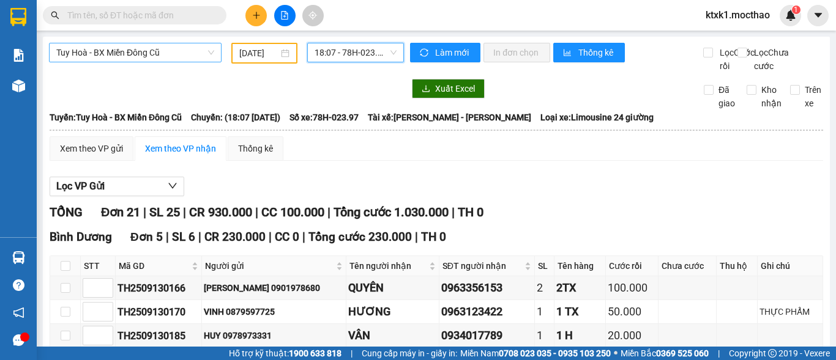
click at [180, 48] on span "Tuy Hoà - BX Miền Đông Cũ" at bounding box center [135, 52] width 158 height 18
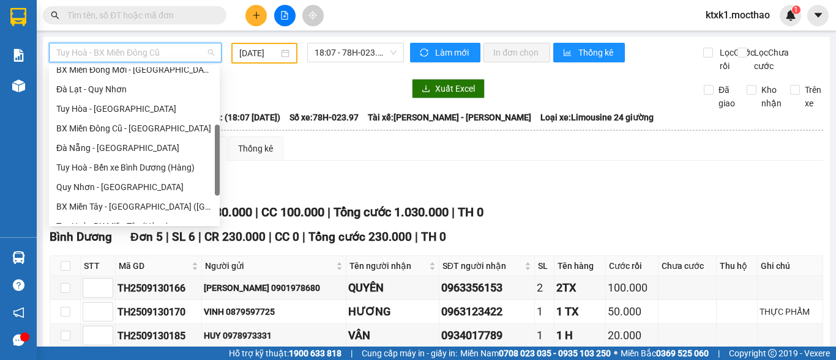
scroll to position [245, 0]
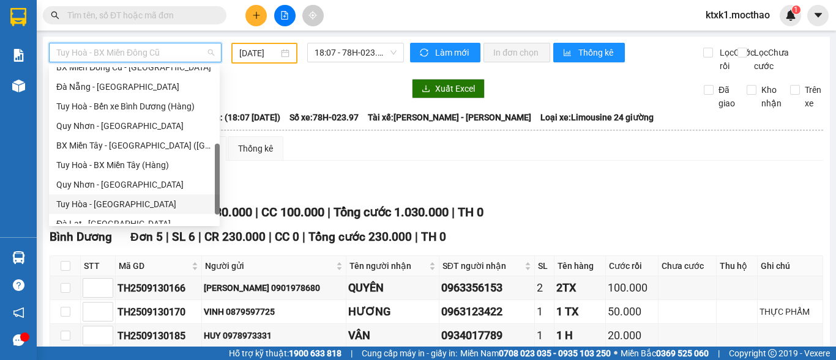
click at [126, 204] on div "Tuy Hòa - [GEOGRAPHIC_DATA]" at bounding box center [134, 204] width 156 height 13
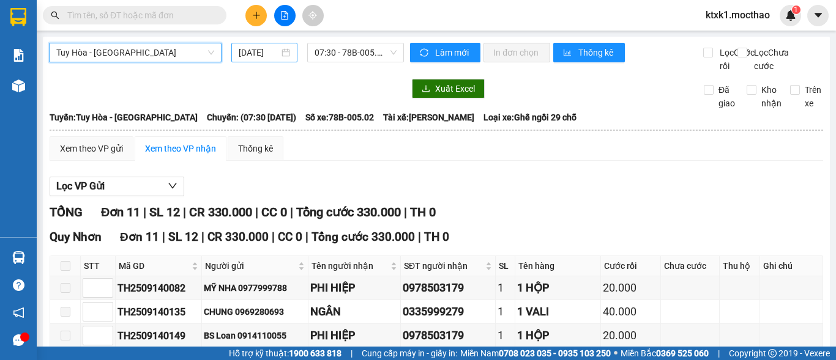
click at [251, 51] on input "[DATE]" at bounding box center [259, 52] width 40 height 13
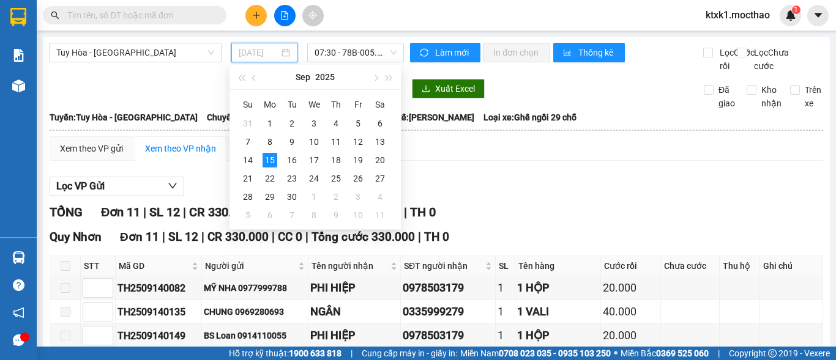
type input "[DATE]"
click at [267, 160] on div "15" at bounding box center [269, 160] width 15 height 15
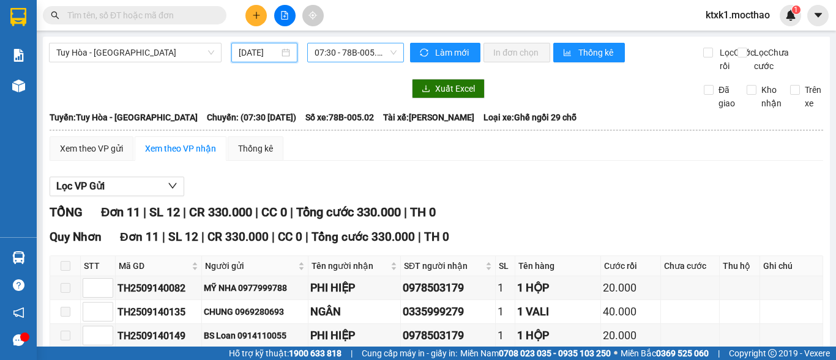
click at [324, 52] on span "07:30 - 78B-005.02" at bounding box center [355, 52] width 82 height 18
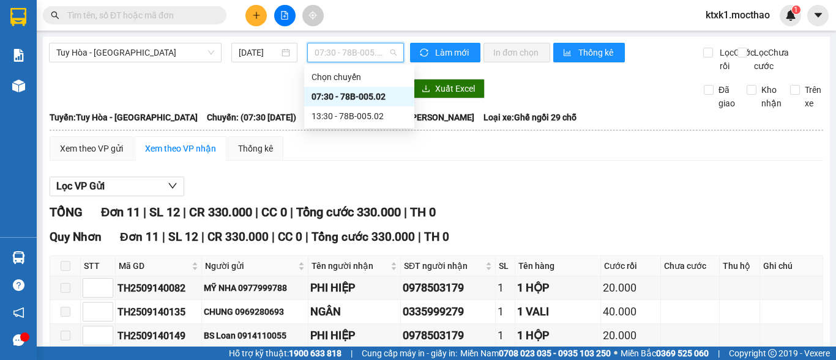
click at [371, 94] on div "07:30 - 78B-005.02" at bounding box center [358, 96] width 95 height 13
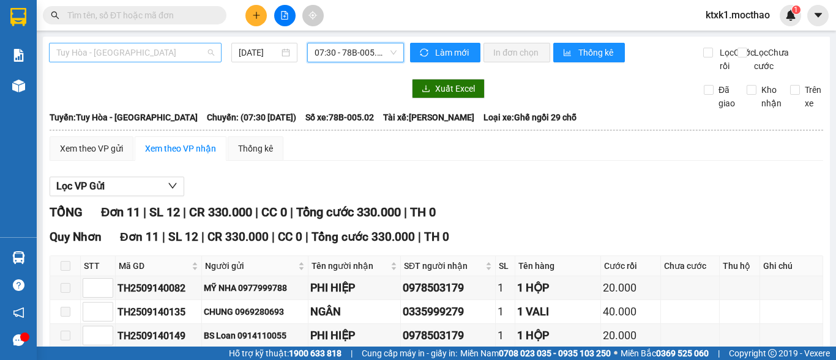
click at [124, 53] on span "Tuy Hòa - [GEOGRAPHIC_DATA]" at bounding box center [135, 52] width 158 height 18
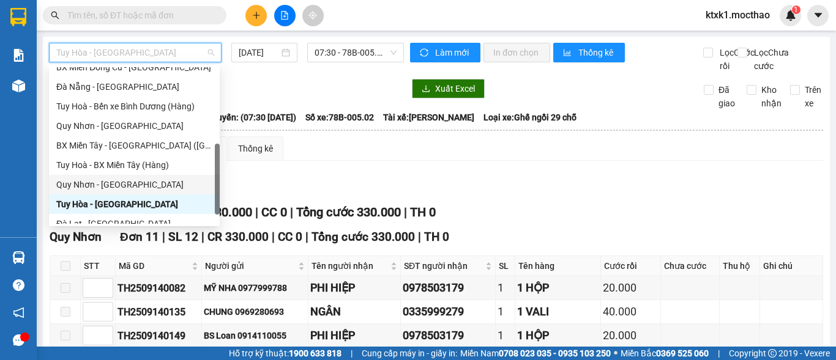
click at [119, 188] on div "Quy Nhơn - [GEOGRAPHIC_DATA]" at bounding box center [134, 184] width 156 height 13
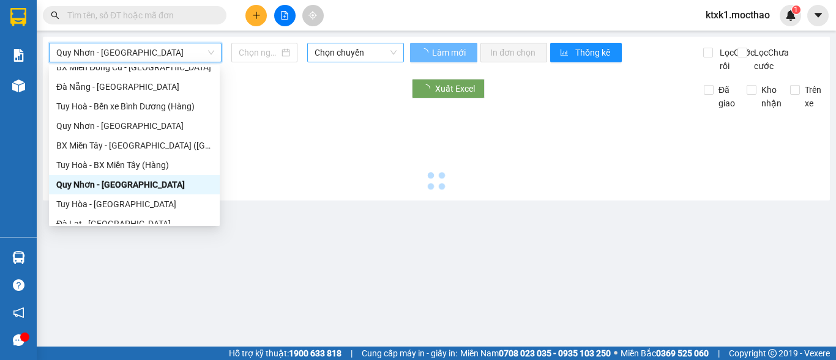
type input "[DATE]"
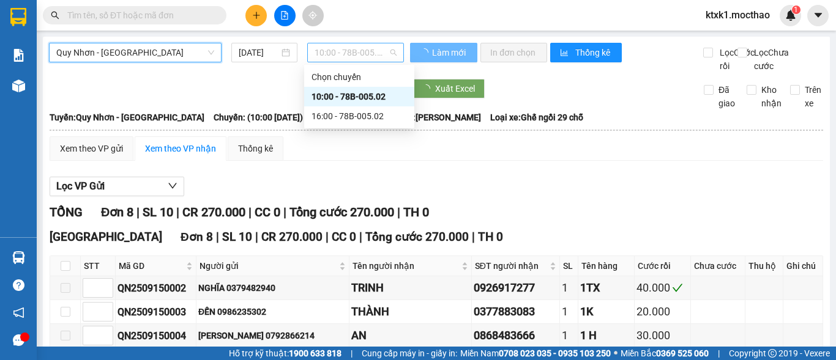
click at [337, 55] on span "10:00 - 78B-005.02" at bounding box center [355, 52] width 82 height 18
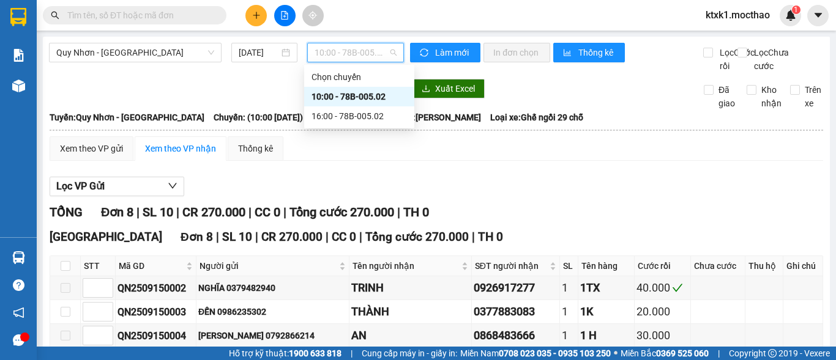
click at [350, 101] on div "10:00 - 78B-005.02" at bounding box center [358, 96] width 95 height 13
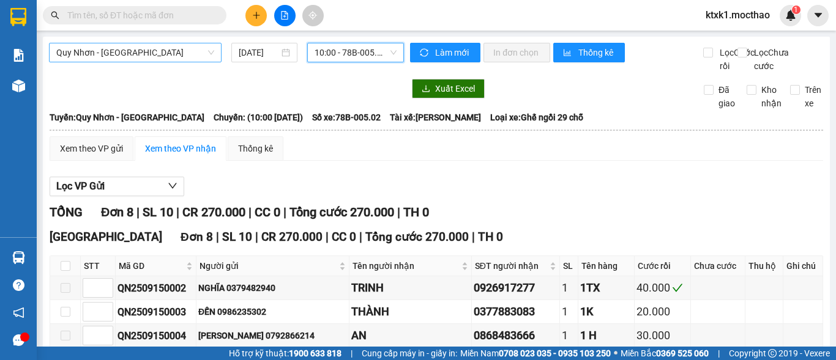
click at [143, 56] on span "Quy Nhơn - [GEOGRAPHIC_DATA]" at bounding box center [135, 52] width 158 height 18
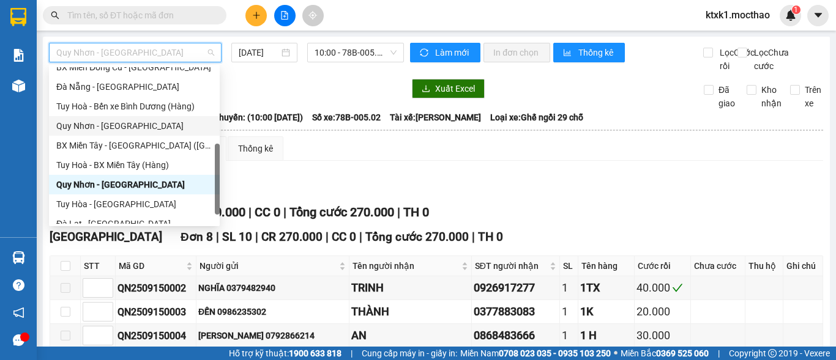
click at [103, 122] on div "Quy Nhơn - [GEOGRAPHIC_DATA]" at bounding box center [134, 125] width 156 height 13
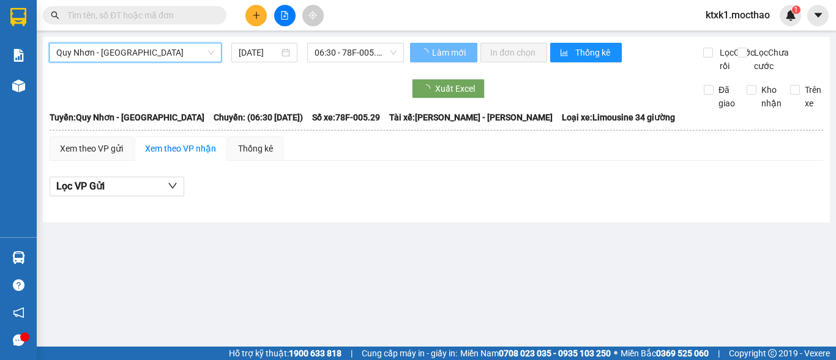
click at [254, 50] on input "[DATE]" at bounding box center [259, 52] width 40 height 13
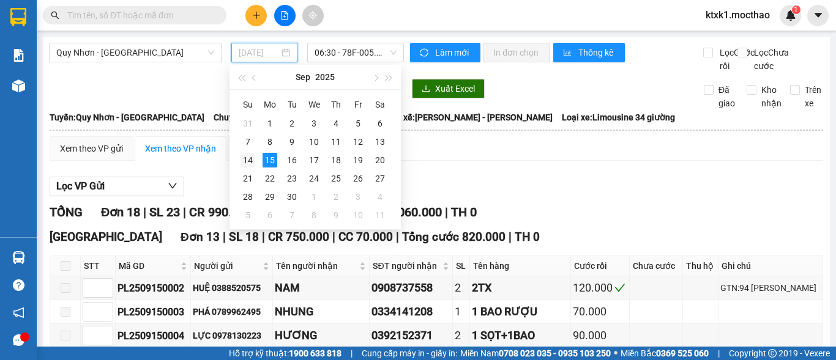
click at [244, 160] on div "14" at bounding box center [247, 160] width 15 height 15
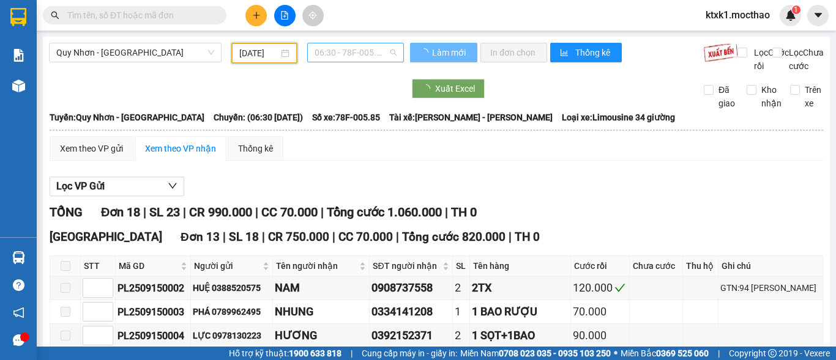
type input "[DATE]"
click at [329, 51] on span "06:30 - 78F-005.85" at bounding box center [355, 52] width 82 height 18
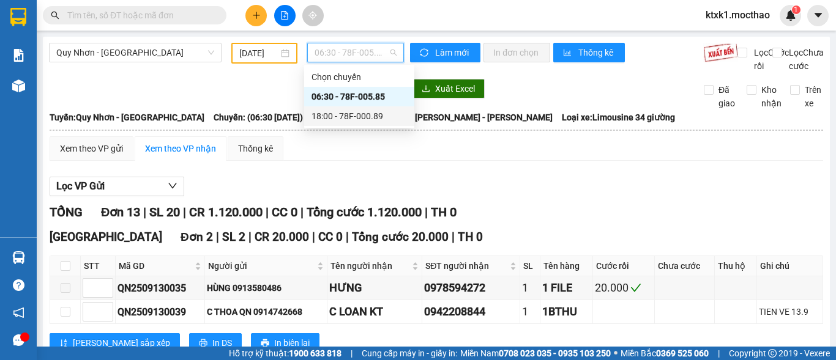
click at [344, 114] on div "18:00 - 78F-000.89" at bounding box center [358, 116] width 95 height 13
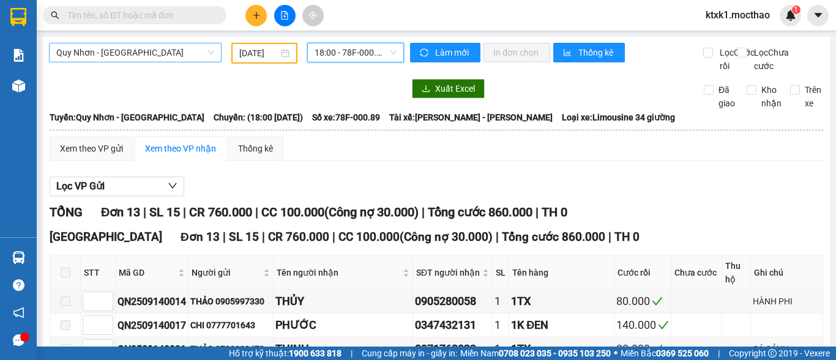
click at [125, 53] on span "Quy Nhơn - [GEOGRAPHIC_DATA]" at bounding box center [135, 52] width 158 height 18
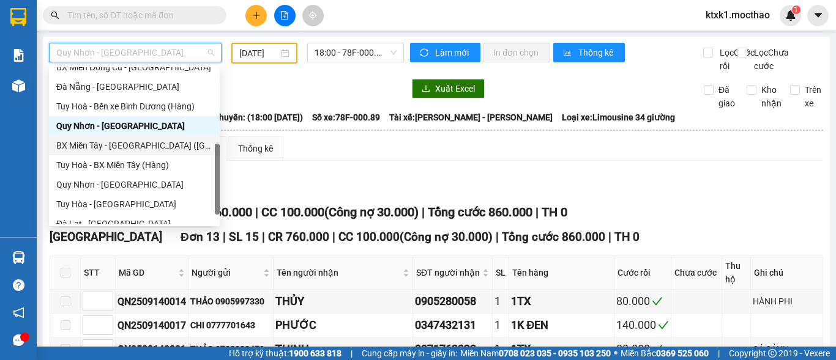
scroll to position [61, 0]
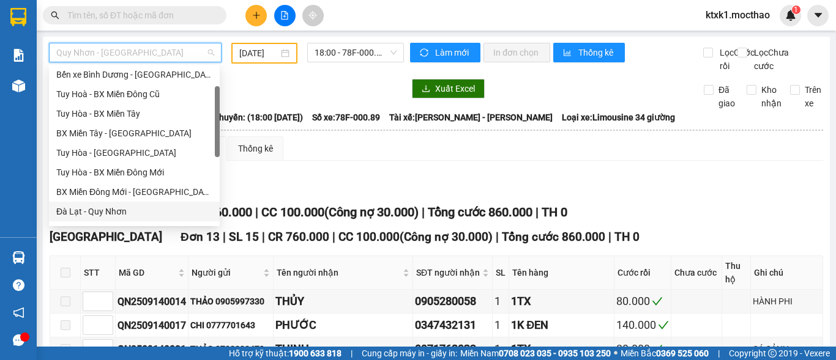
click at [104, 214] on div "Đà Lạt - Quy Nhơn" at bounding box center [134, 211] width 156 height 13
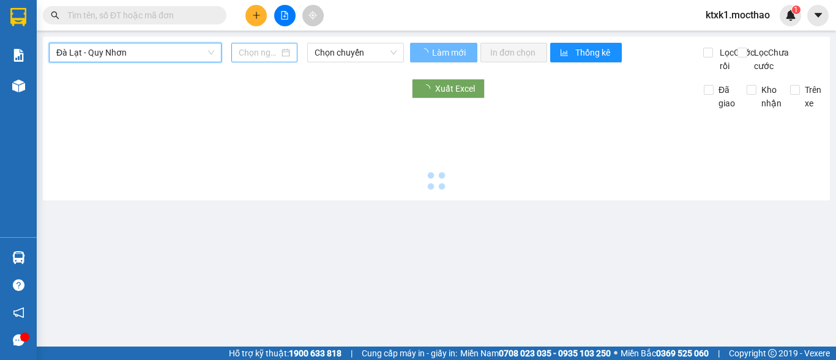
type input "[DATE]"
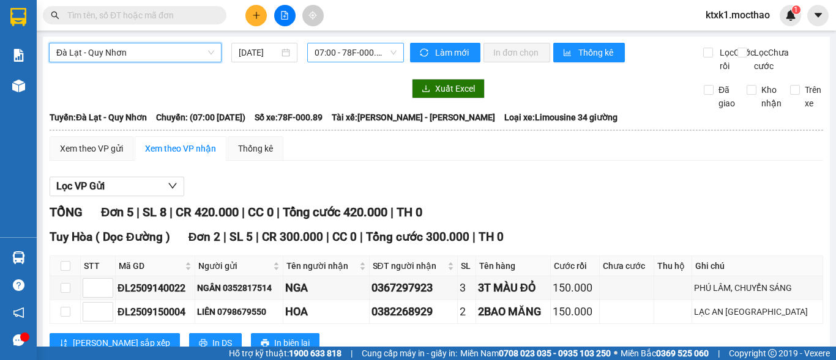
click at [343, 50] on span "07:00 - 78F-000.89" at bounding box center [355, 52] width 82 height 18
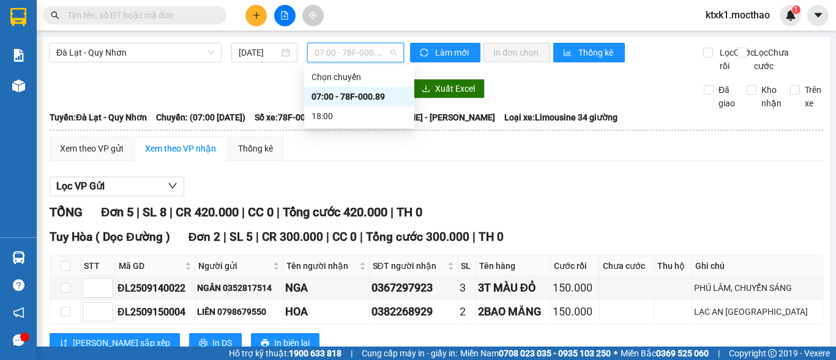
click at [358, 92] on div "07:00 - 78F-000.89" at bounding box center [358, 96] width 95 height 13
